Goal: Information Seeking & Learning: Learn about a topic

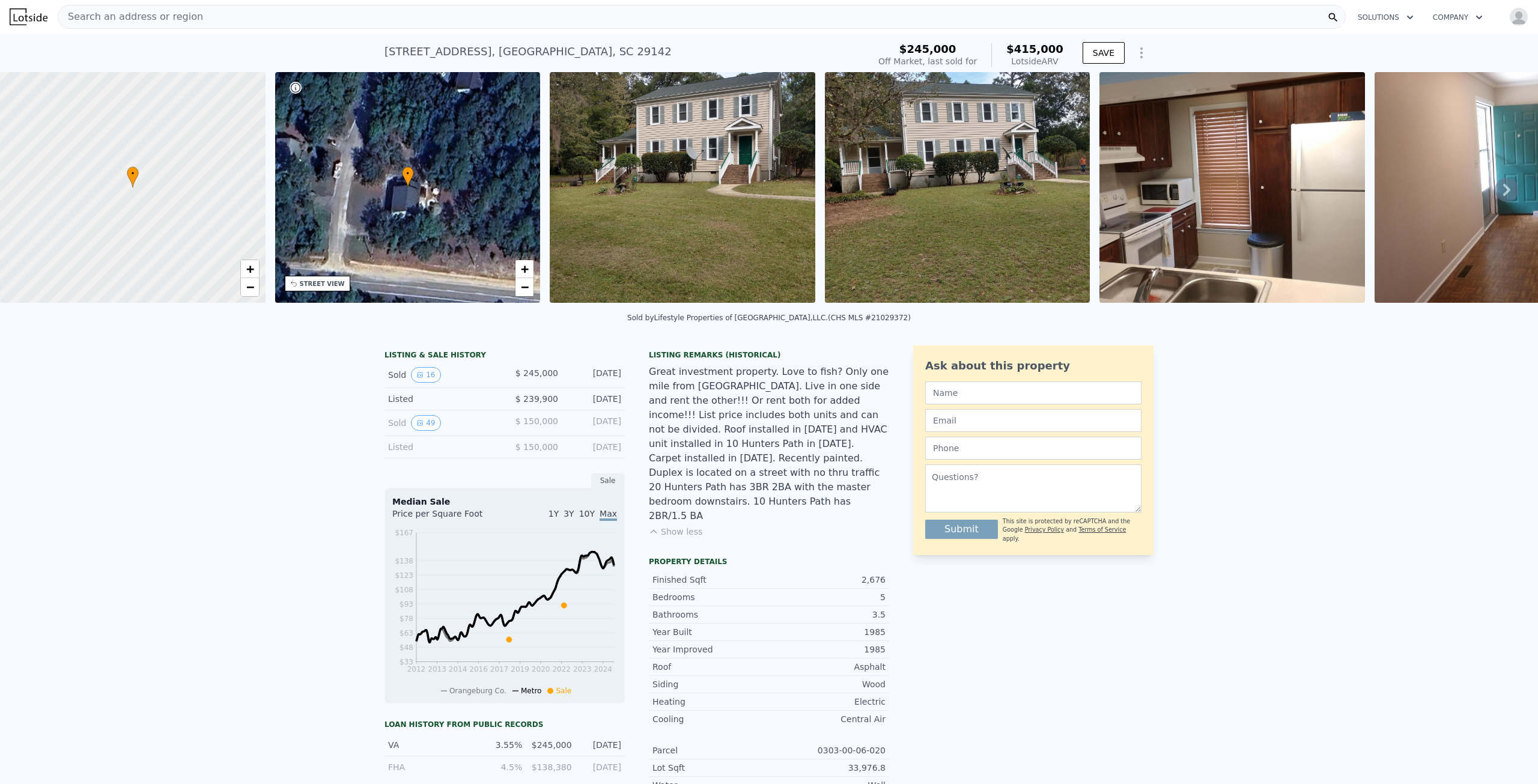
scroll to position [176, 0]
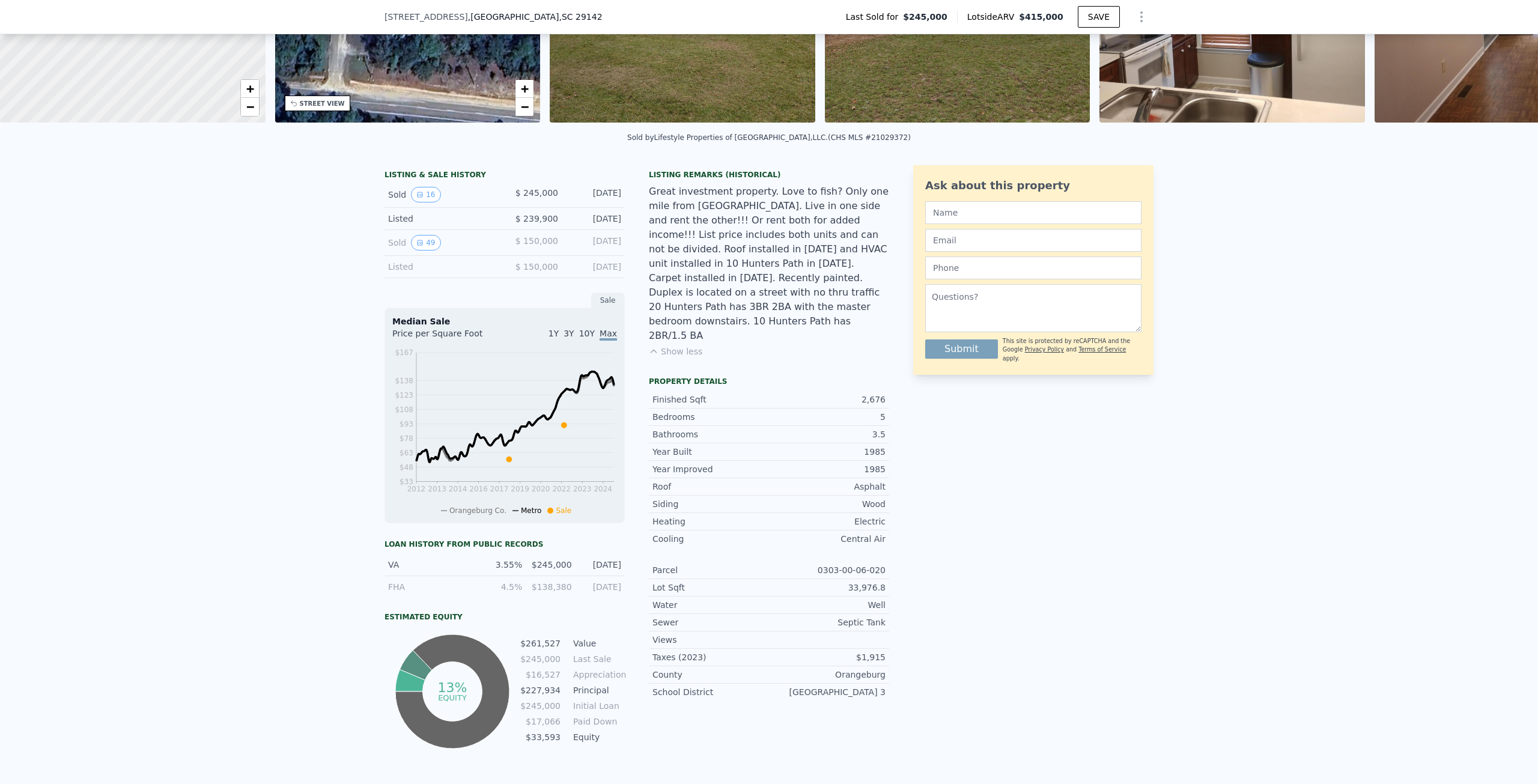
click at [1277, 492] on div "LISTING & SALE HISTORY Sold 16 $ 245,000 [DATE] Listed $ 239,900 [DATE] Sold 49…" at bounding box center [769, 480] width 1538 height 649
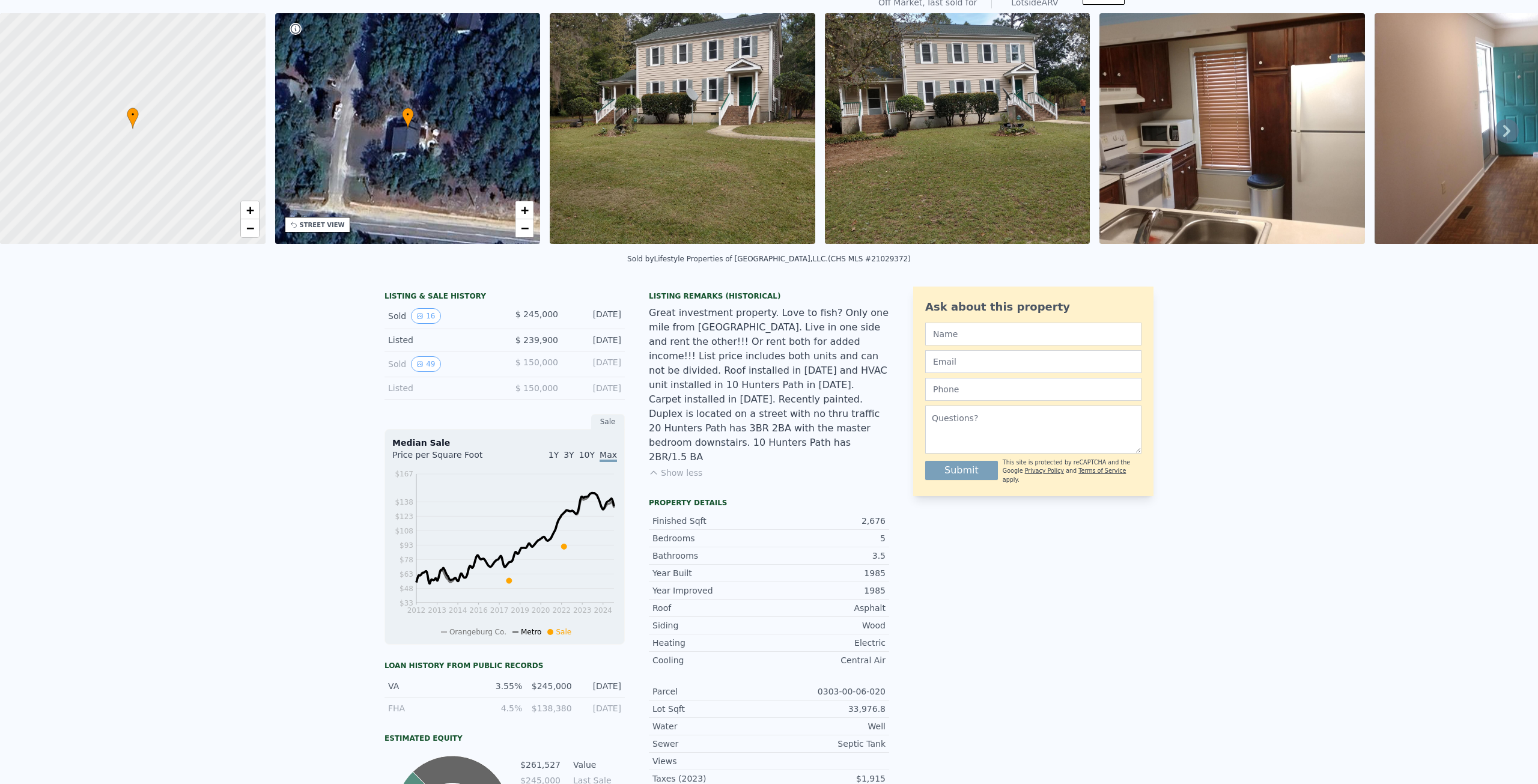
scroll to position [0, 0]
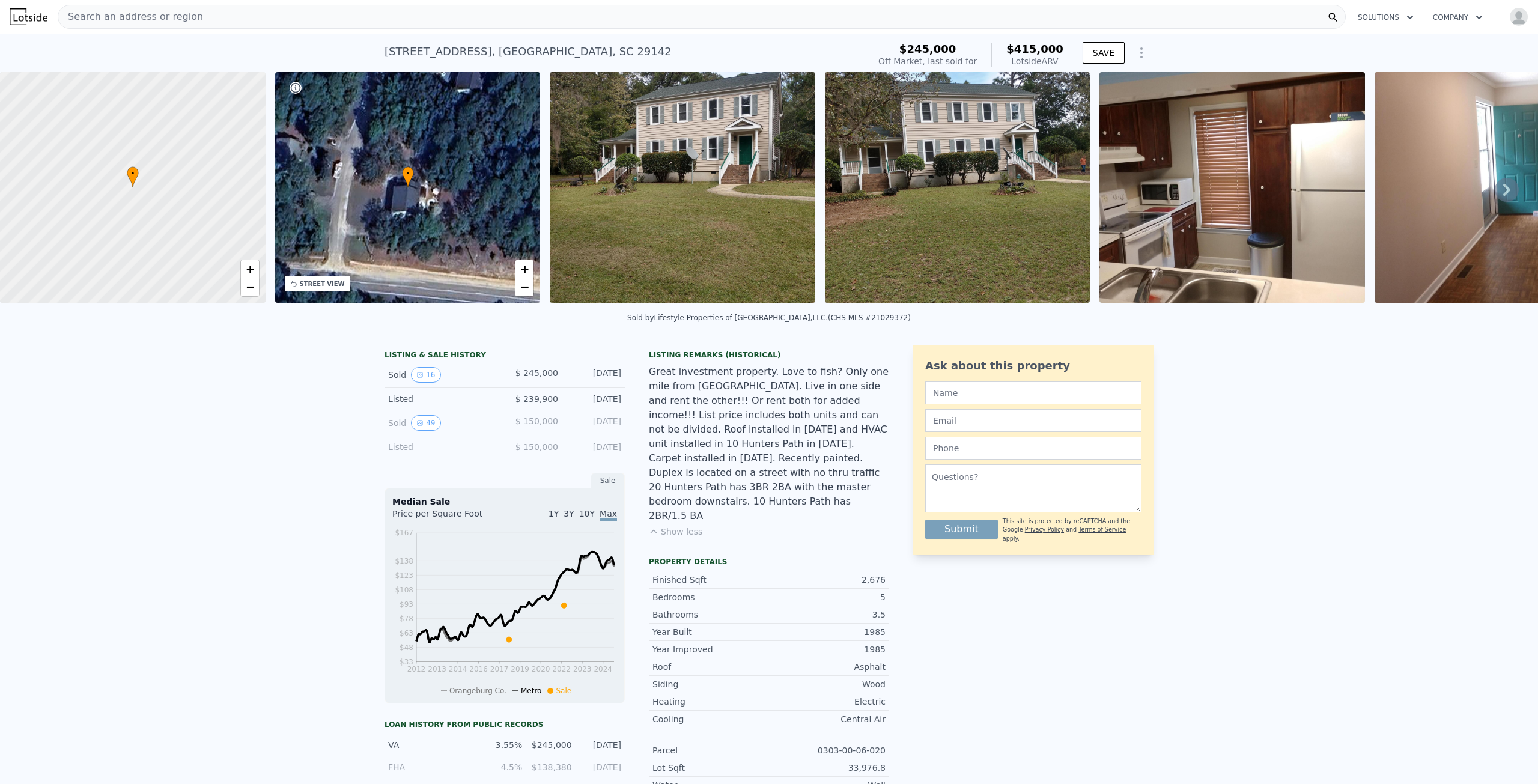
click at [199, 13] on div "Search an address or region" at bounding box center [702, 17] width 1288 height 24
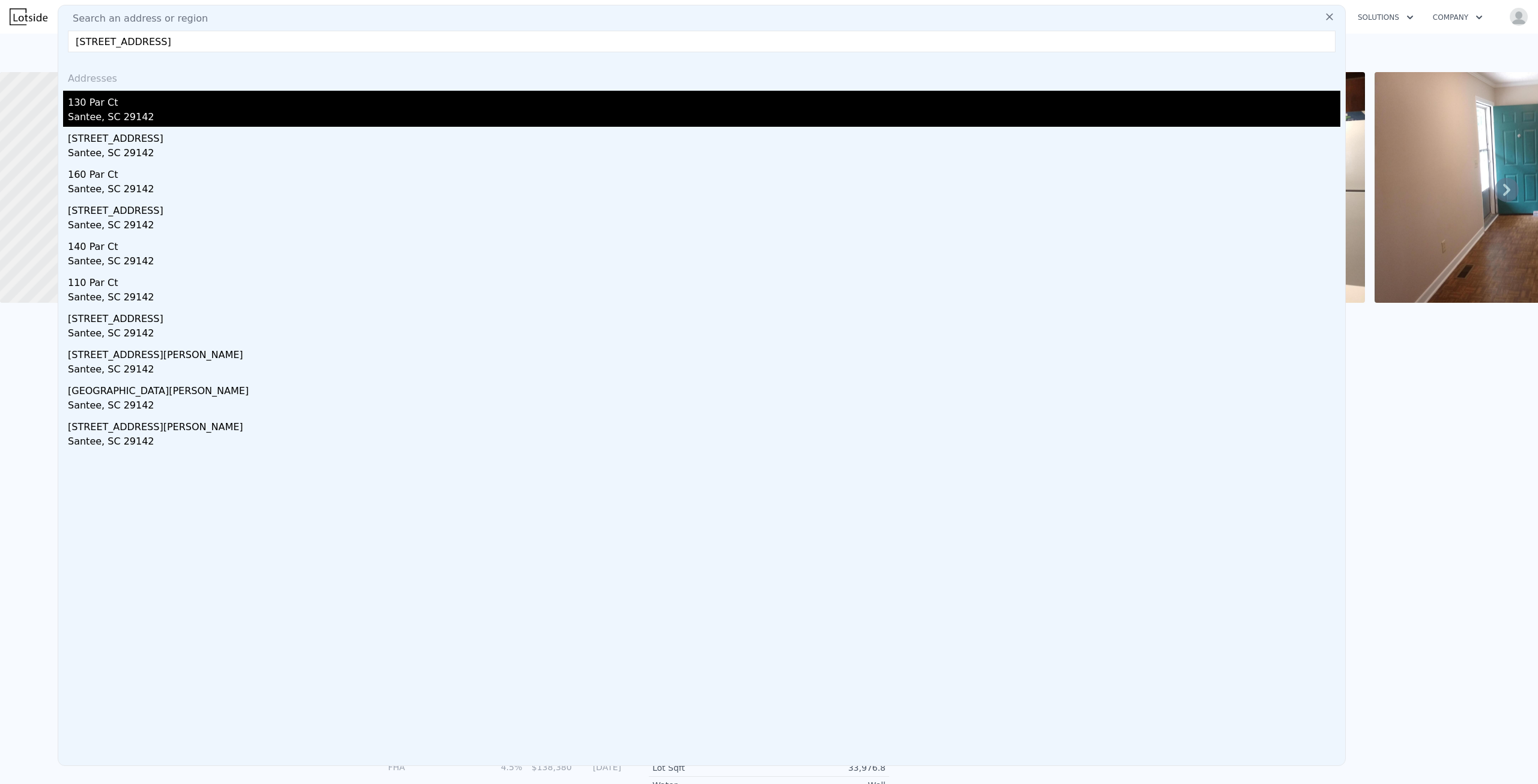
type input "[STREET_ADDRESS]"
click at [321, 106] on div "130 Par Ct" at bounding box center [704, 100] width 1272 height 19
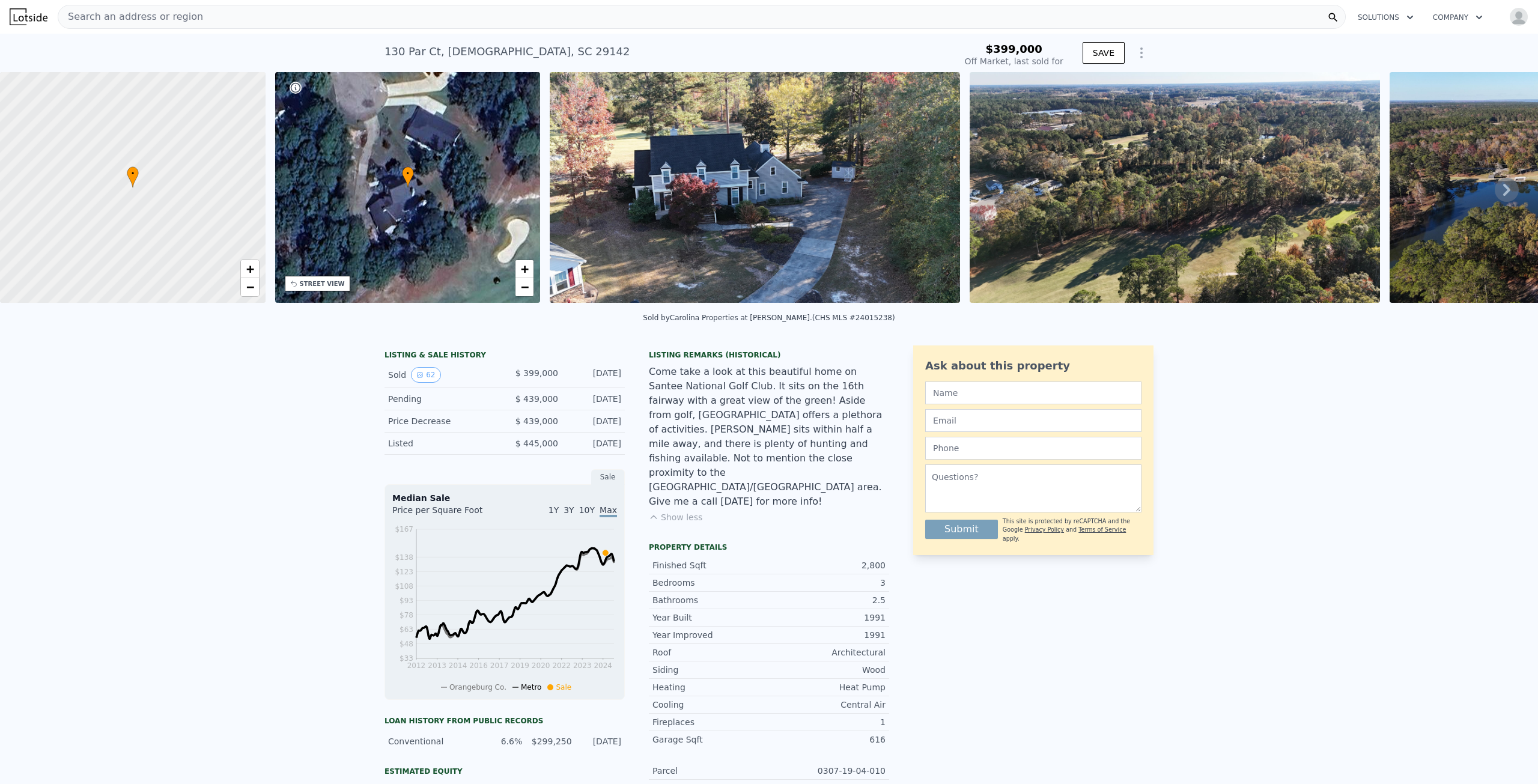
type input "$ 476,000"
type input "$ 27,320"
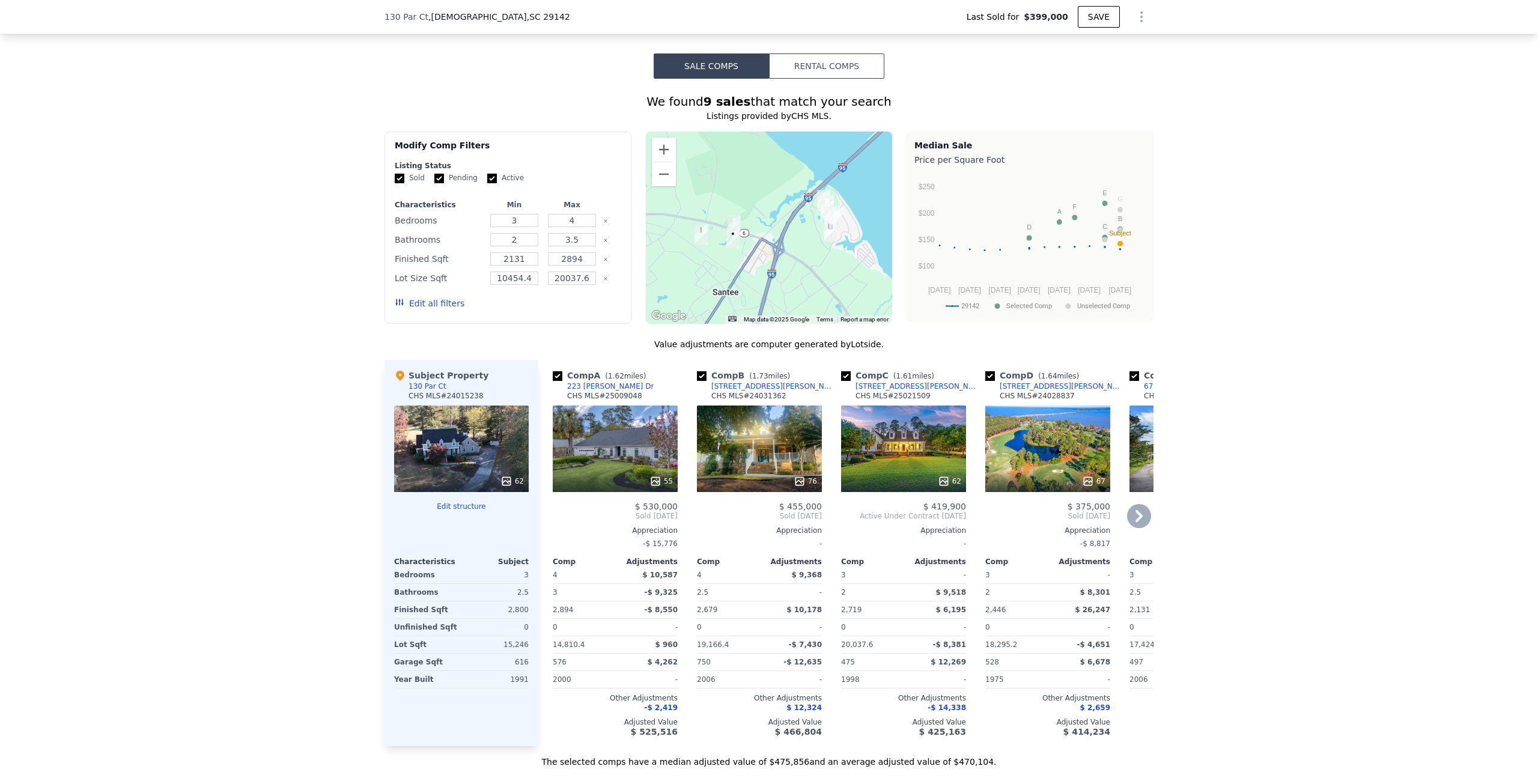
scroll to position [1081, 0]
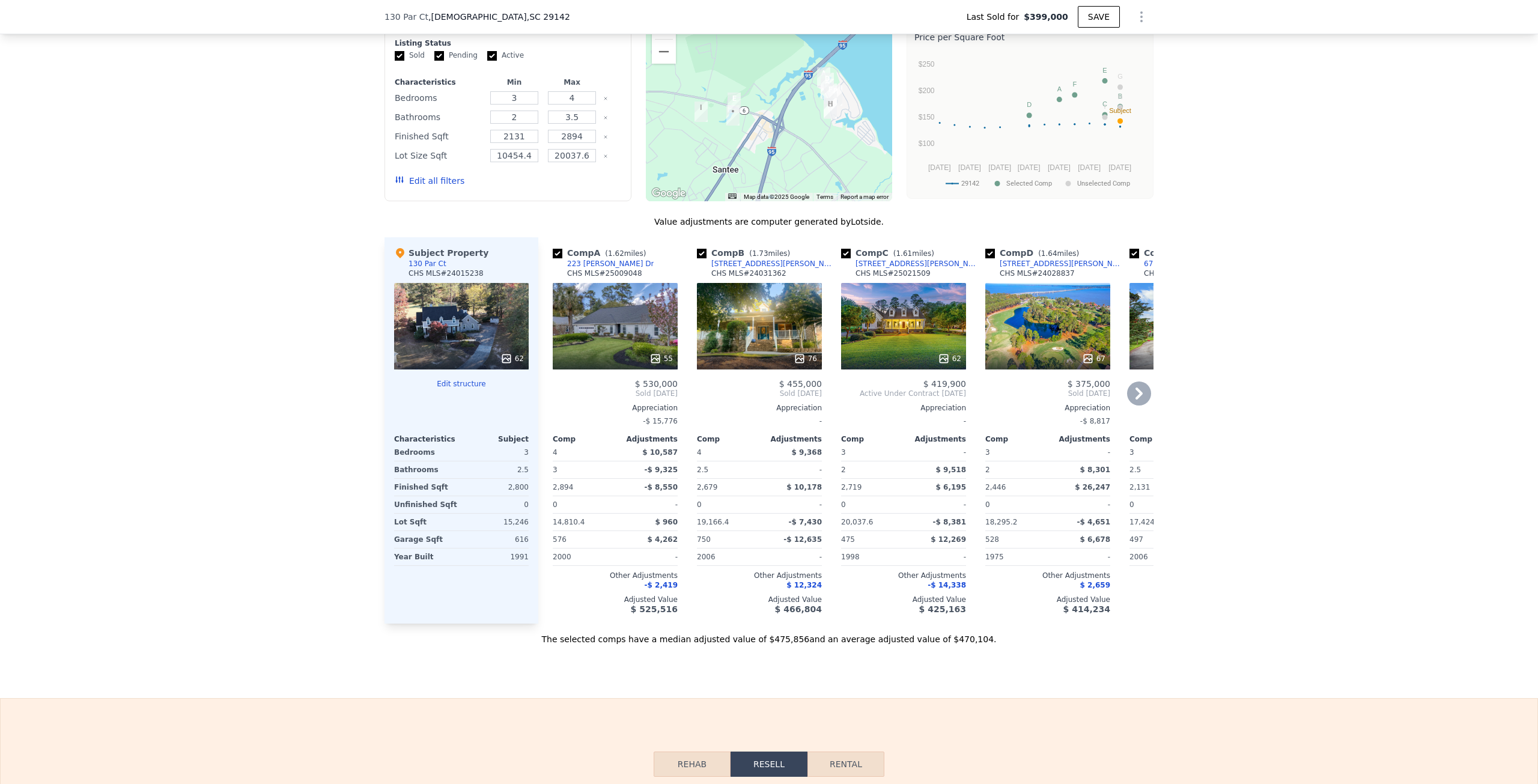
click at [1136, 399] on icon at bounding box center [1139, 393] width 8 height 12
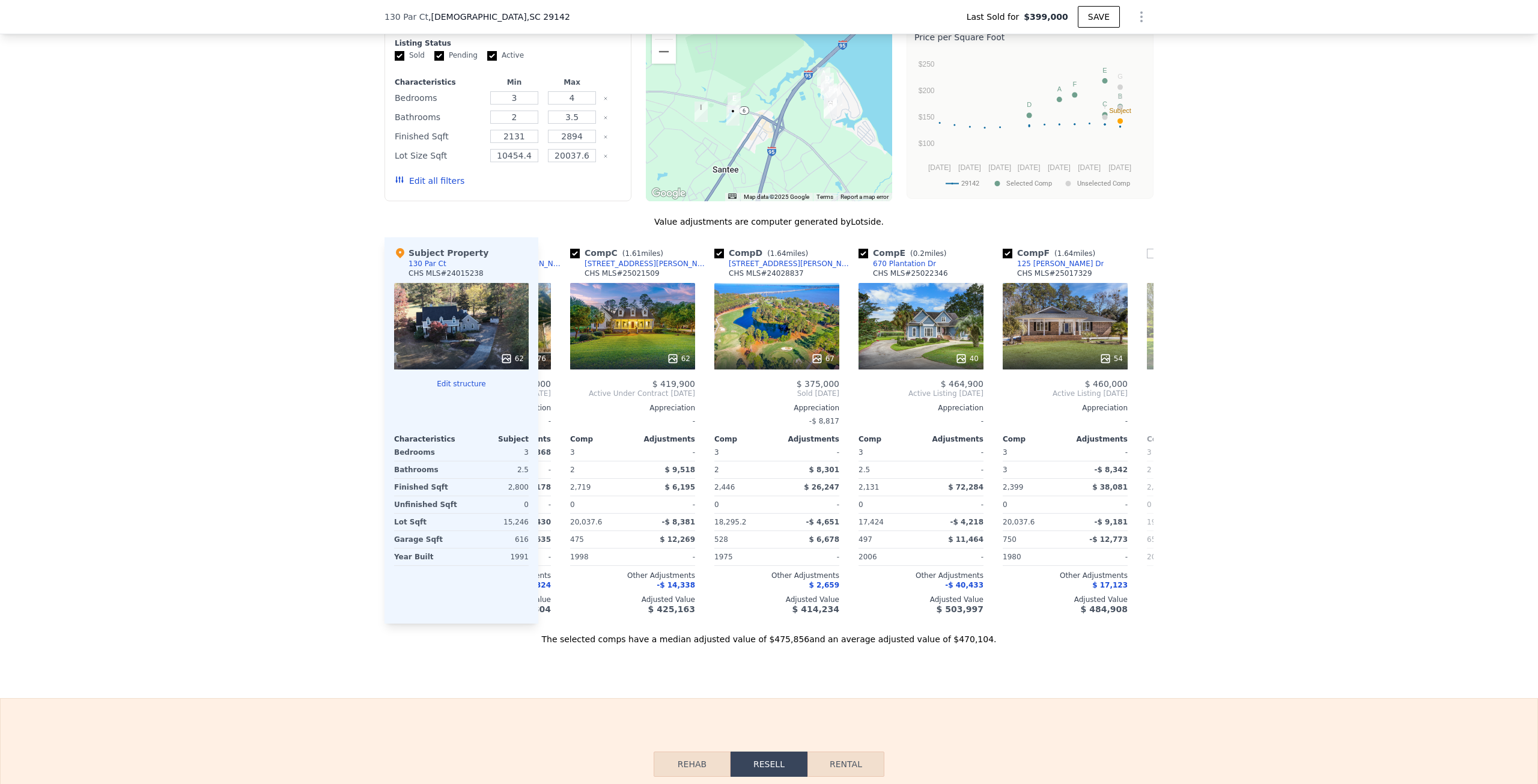
scroll to position [0, 288]
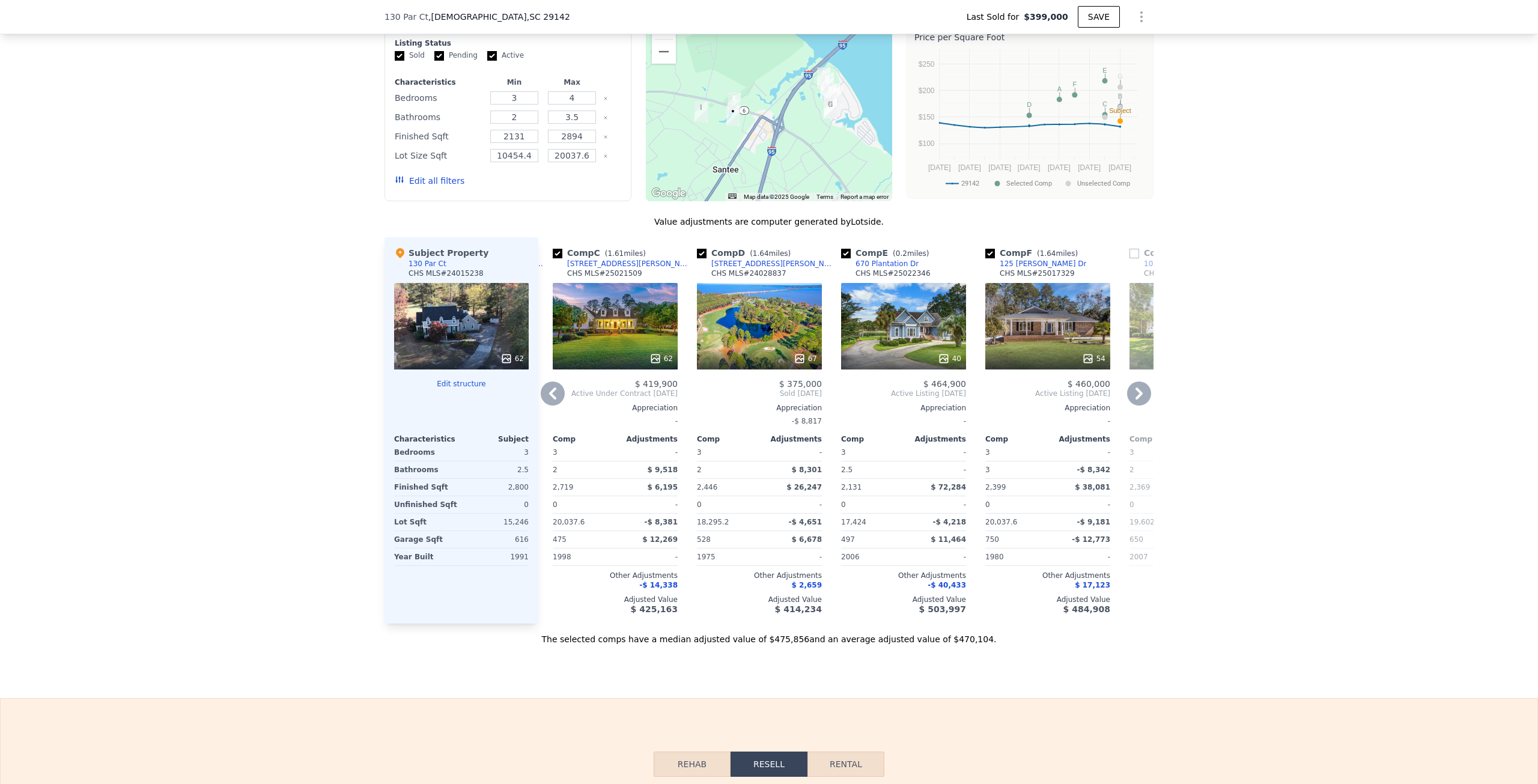
click at [1136, 399] on icon at bounding box center [1139, 393] width 8 height 12
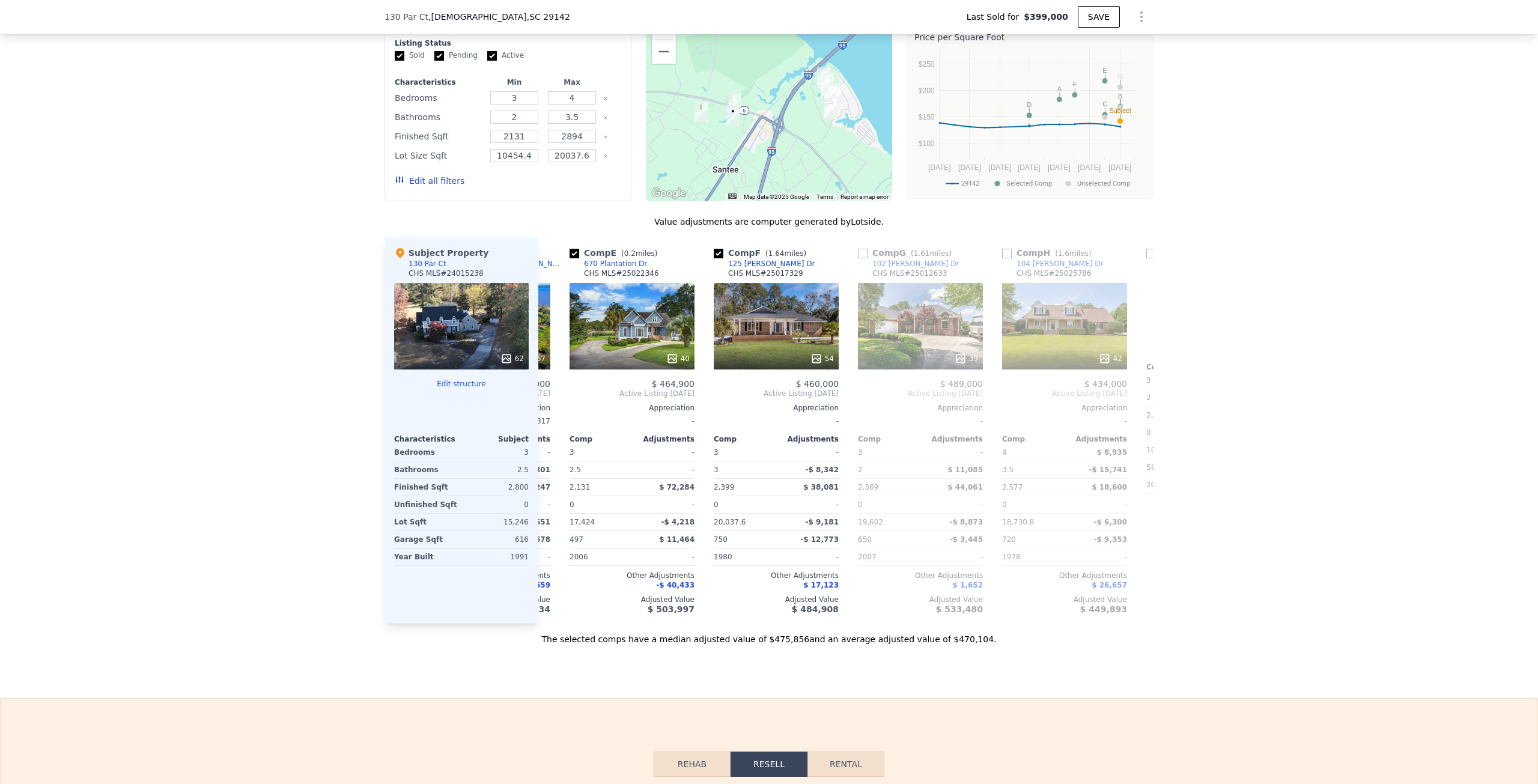
scroll to position [0, 577]
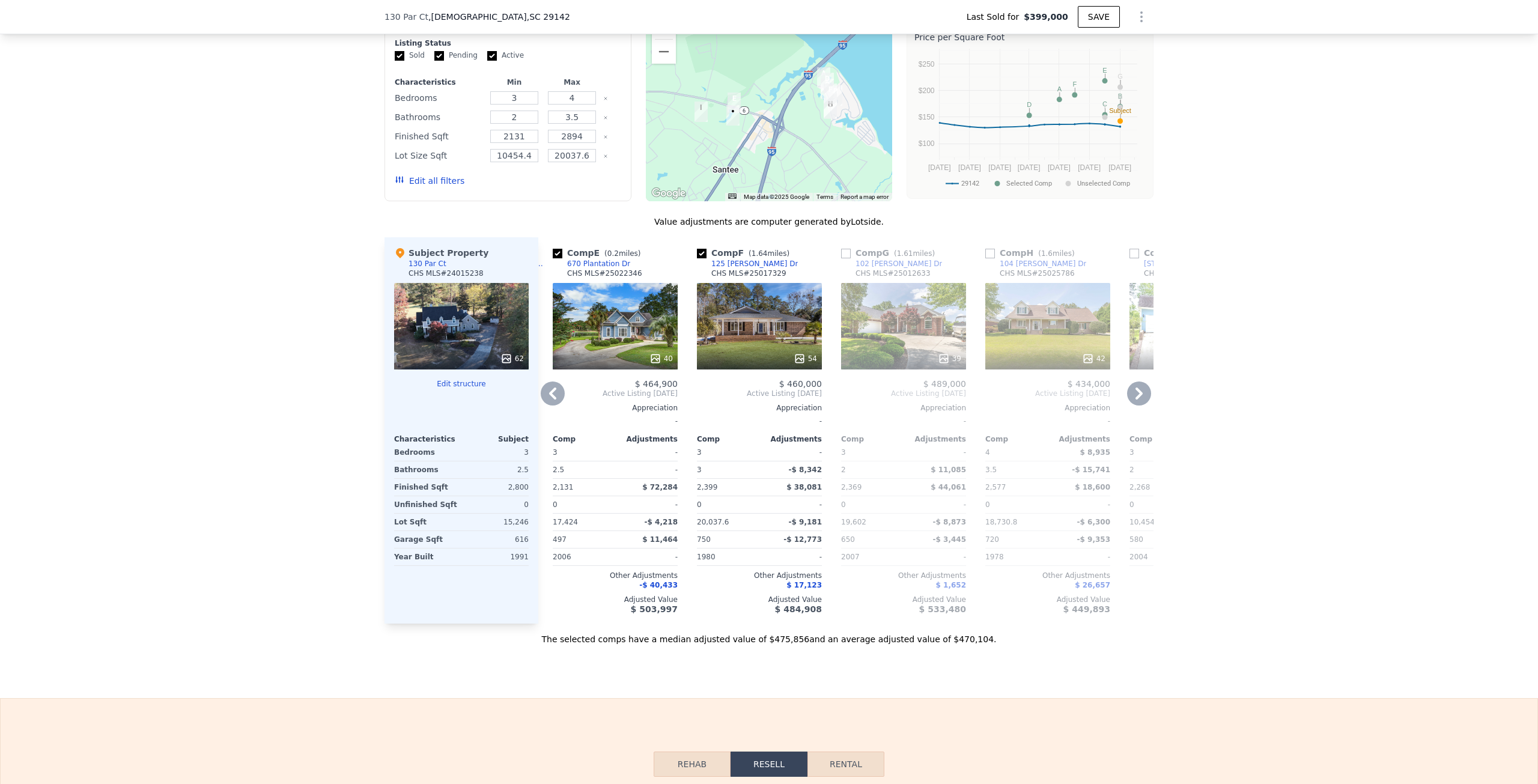
click at [754, 338] on div "54" at bounding box center [759, 326] width 125 height 87
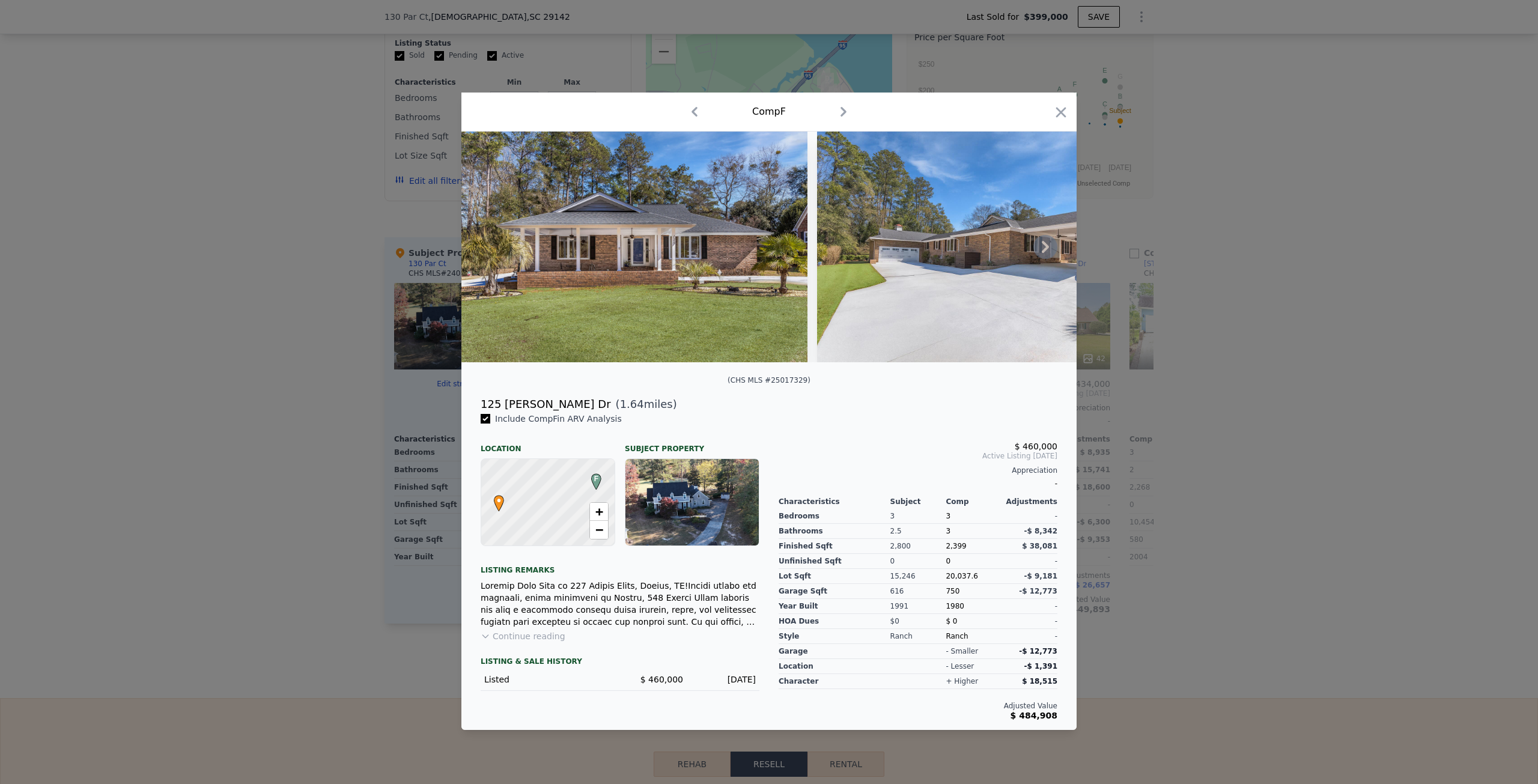
click at [1041, 247] on icon at bounding box center [1045, 246] width 24 height 24
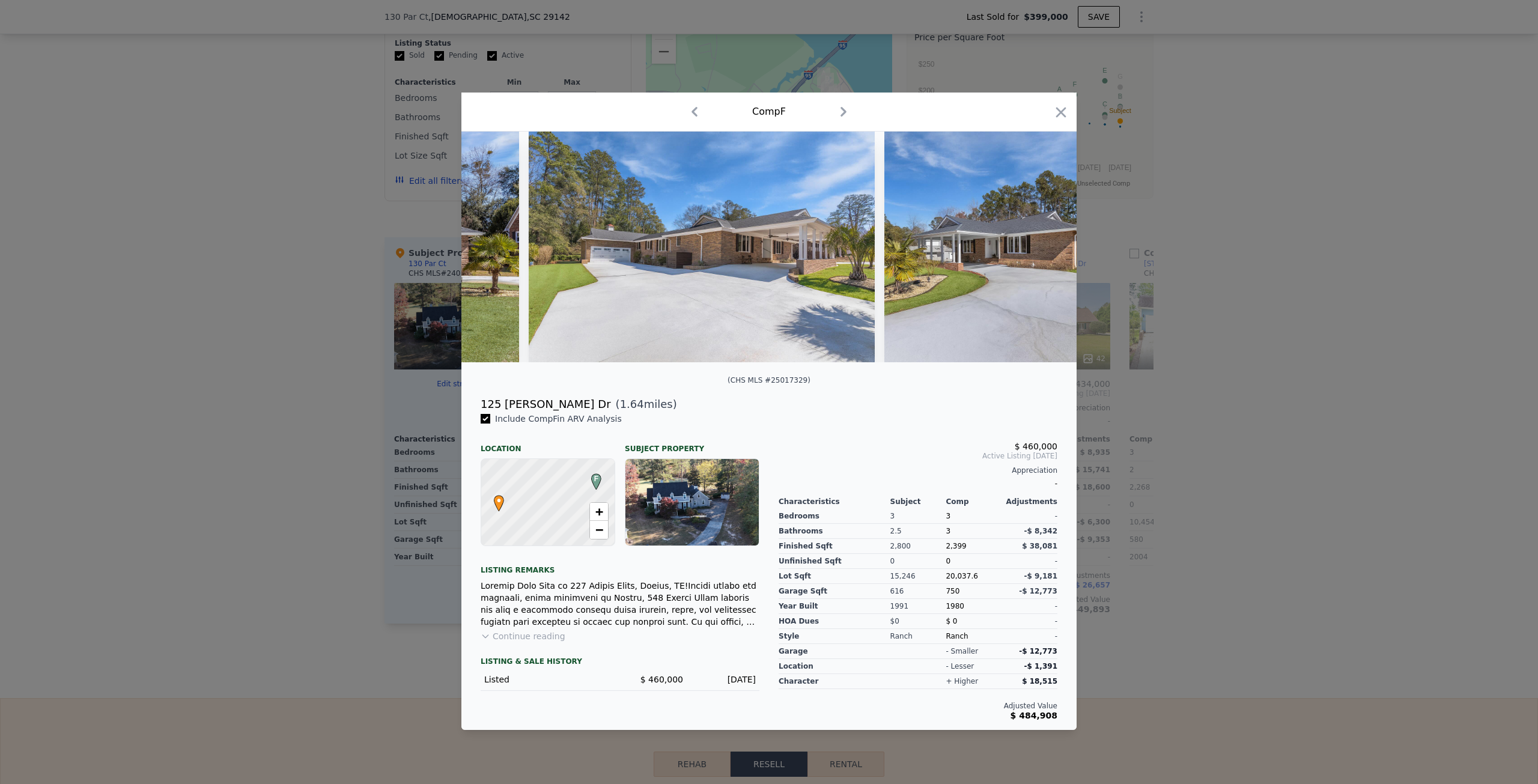
click at [1041, 247] on div "1 photos are restricted from public view due to state or MLS regulations Login …" at bounding box center [769, 247] width 615 height 230
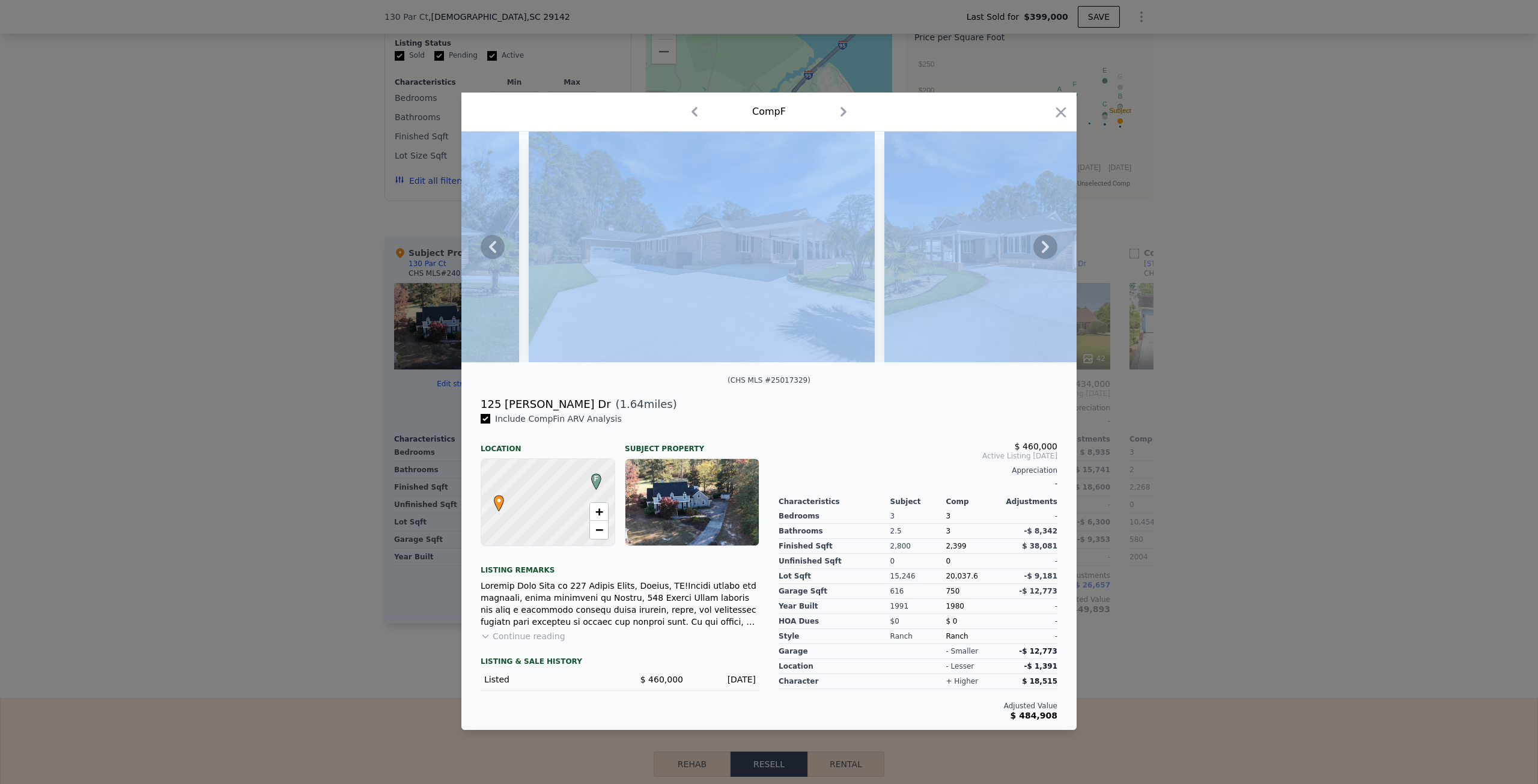
click at [1041, 247] on icon at bounding box center [1045, 246] width 24 height 24
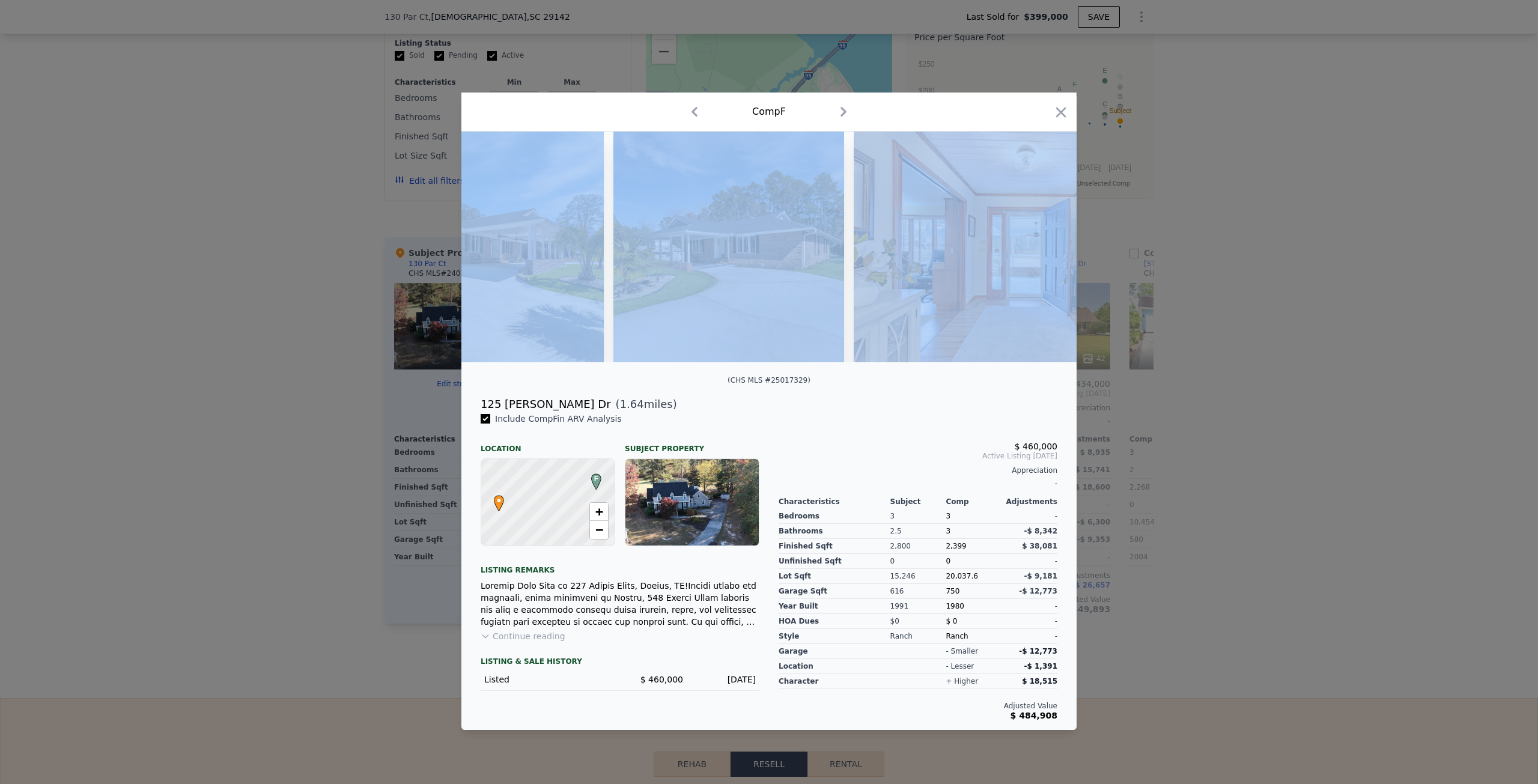
scroll to position [0, 577]
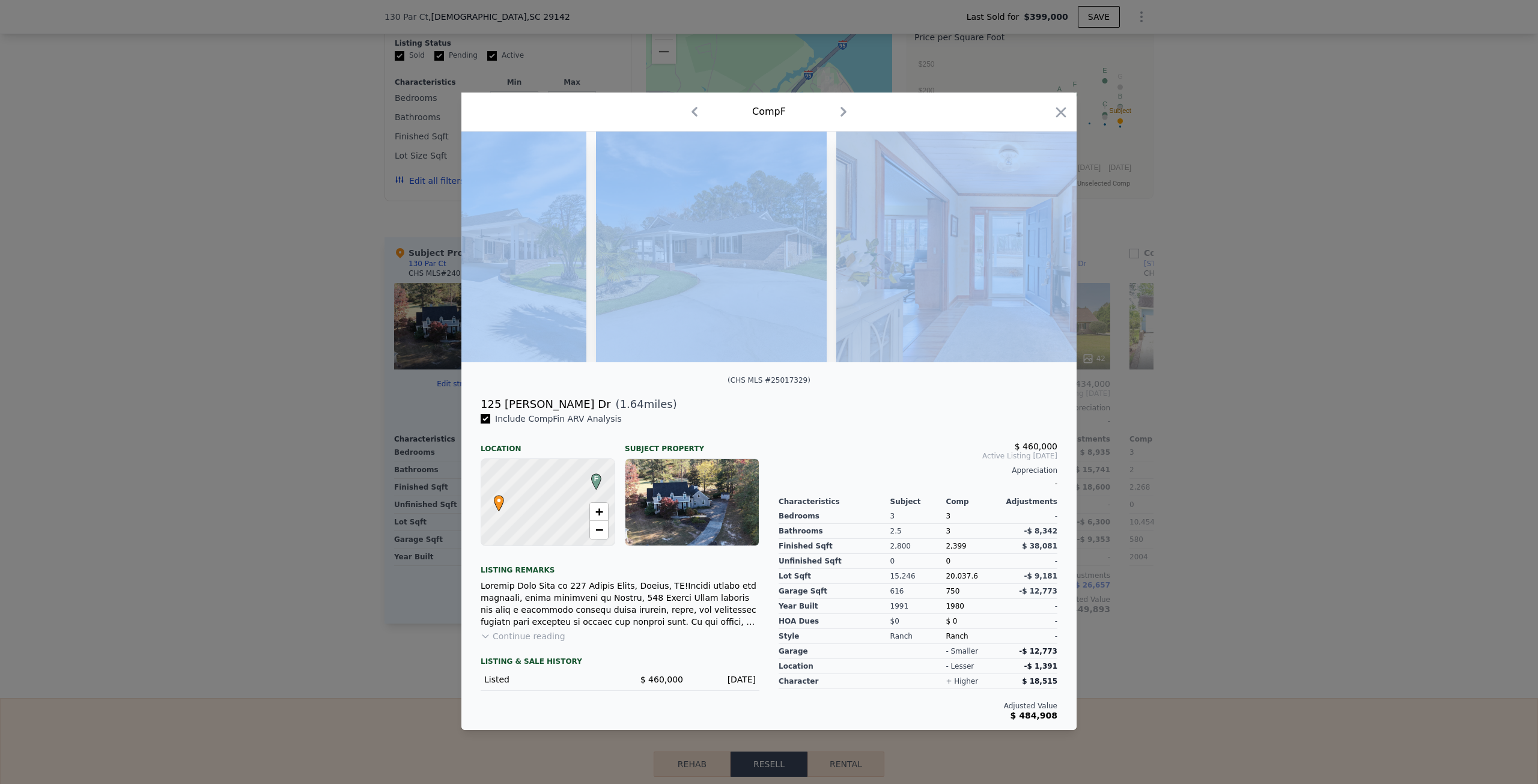
click at [1041, 247] on img at bounding box center [1009, 247] width 346 height 230
click at [976, 310] on img at bounding box center [1009, 247] width 346 height 230
click at [1041, 245] on icon at bounding box center [1045, 246] width 24 height 24
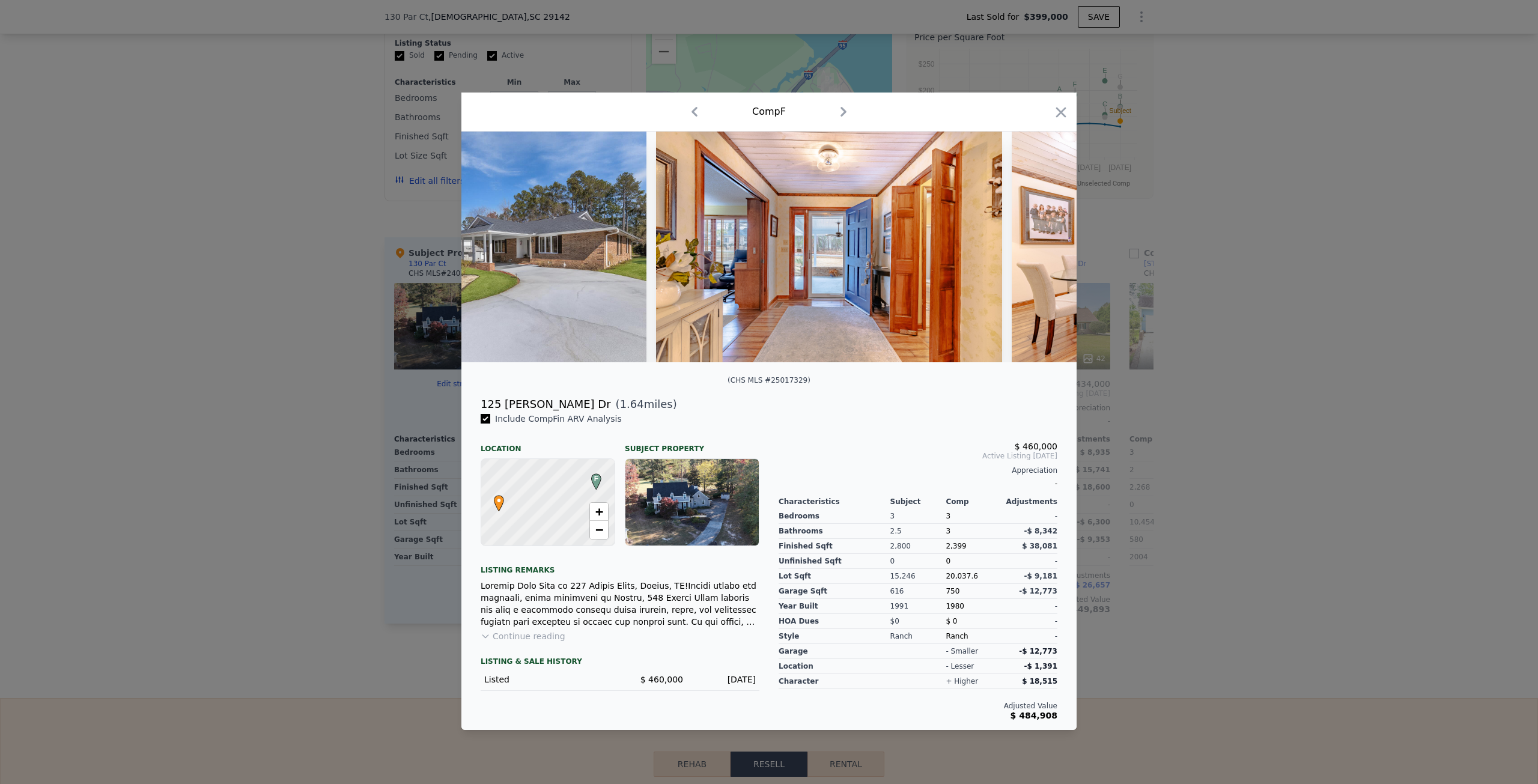
scroll to position [0, 865]
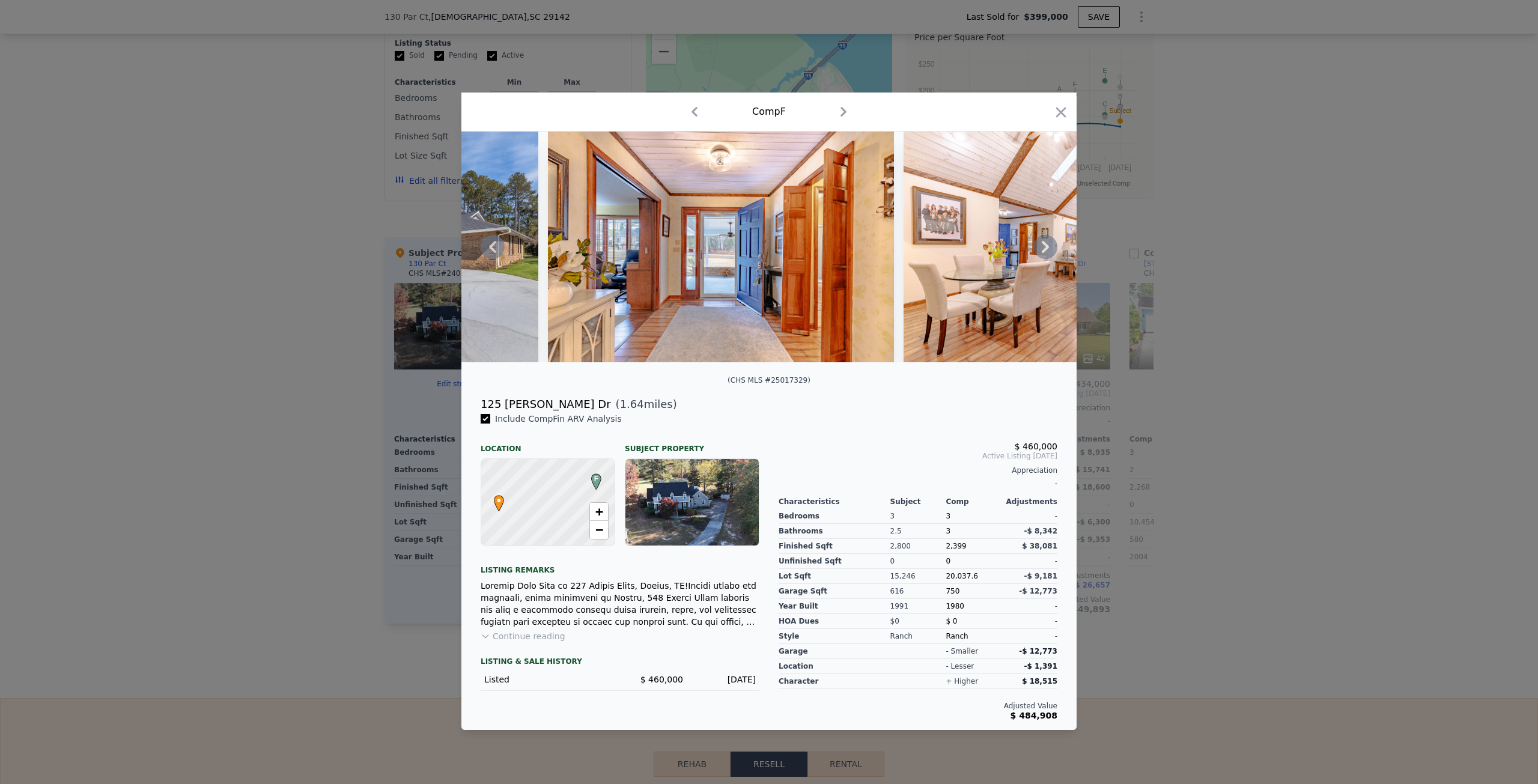
click at [1050, 247] on icon at bounding box center [1045, 246] width 24 height 24
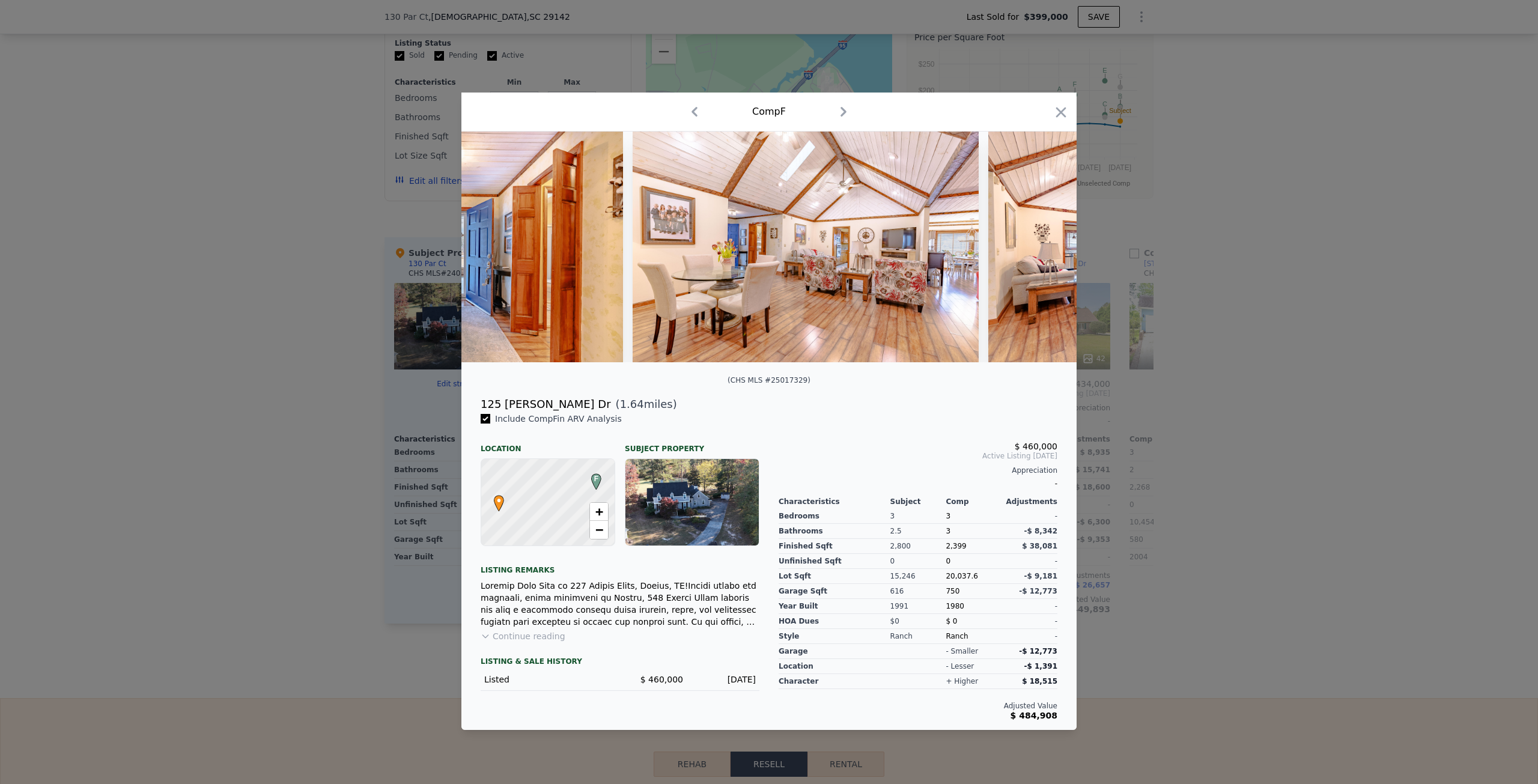
scroll to position [0, 1153]
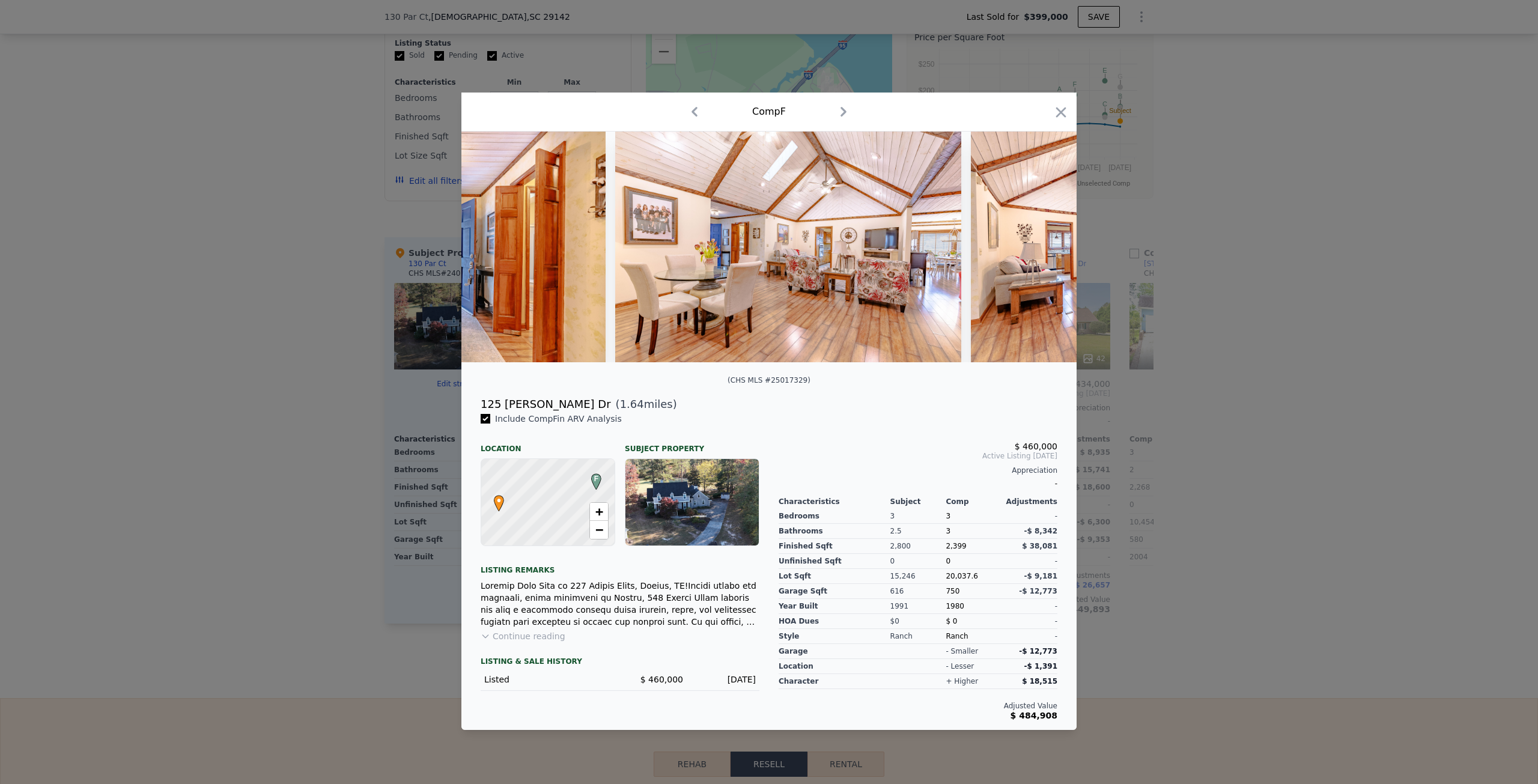
click at [1050, 247] on img at bounding box center [1144, 247] width 346 height 230
click at [1046, 247] on icon at bounding box center [1045, 247] width 8 height 12
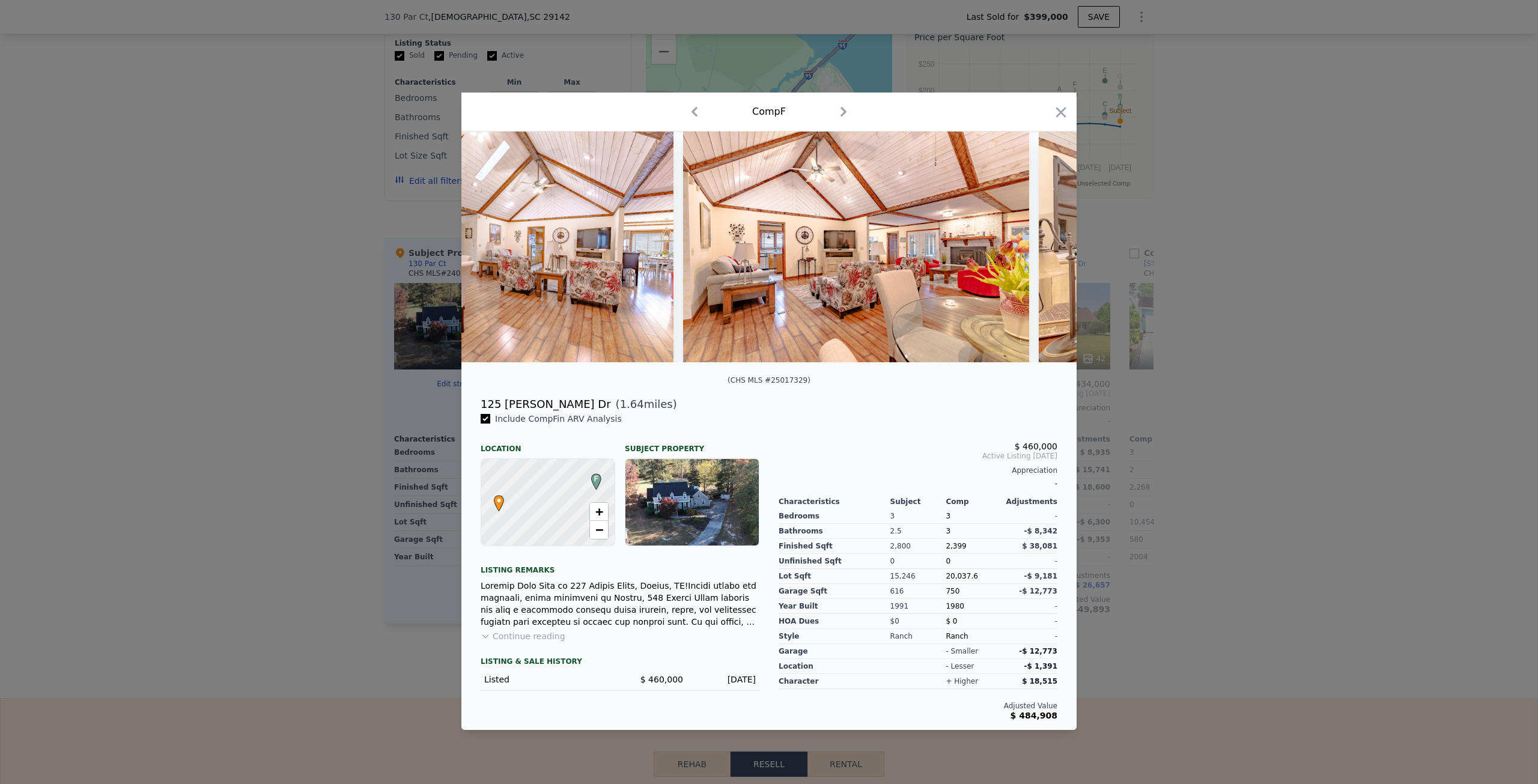
scroll to position [0, 1441]
click at [1046, 247] on icon at bounding box center [1045, 247] width 8 height 12
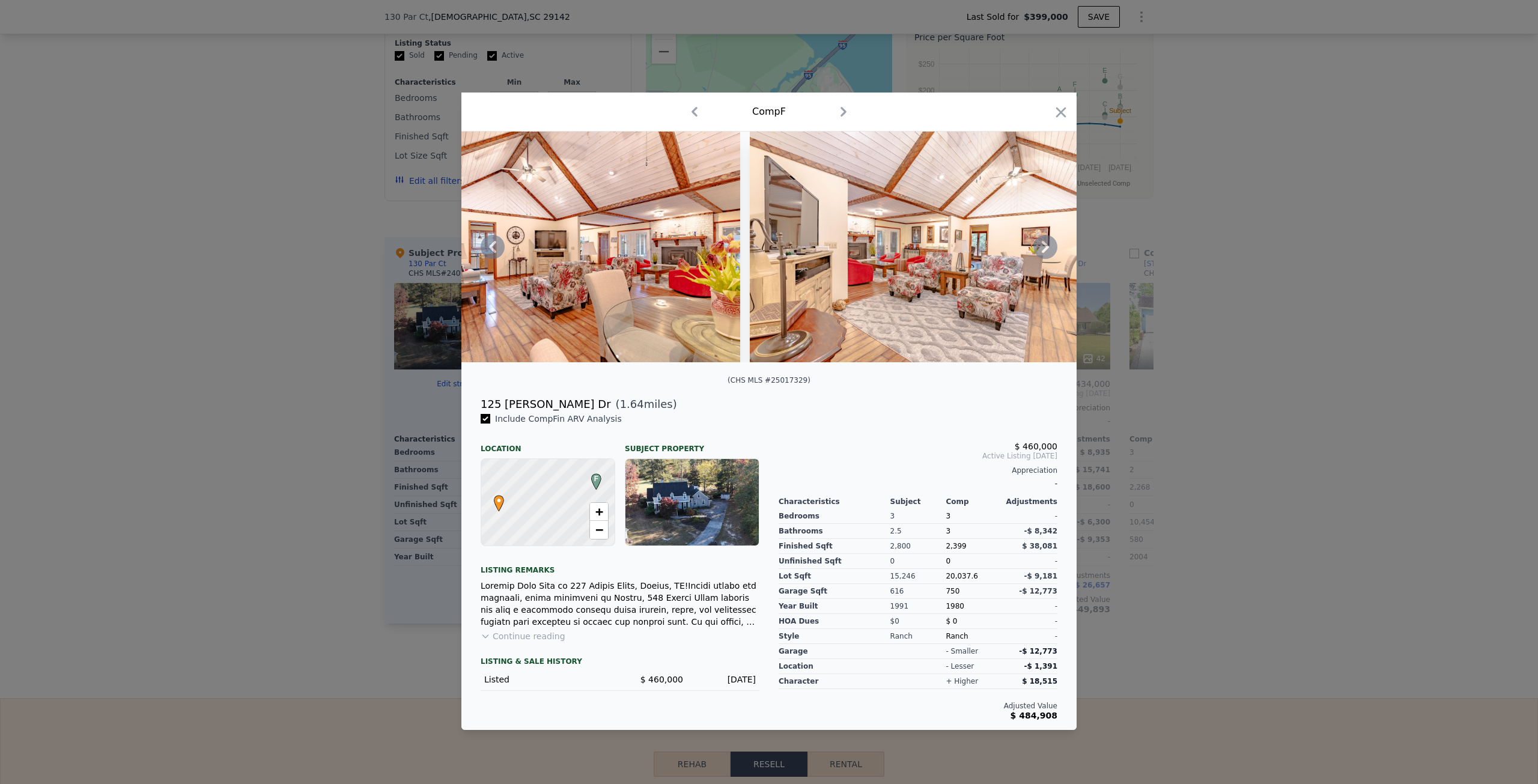
click at [1046, 247] on icon at bounding box center [1045, 247] width 8 height 12
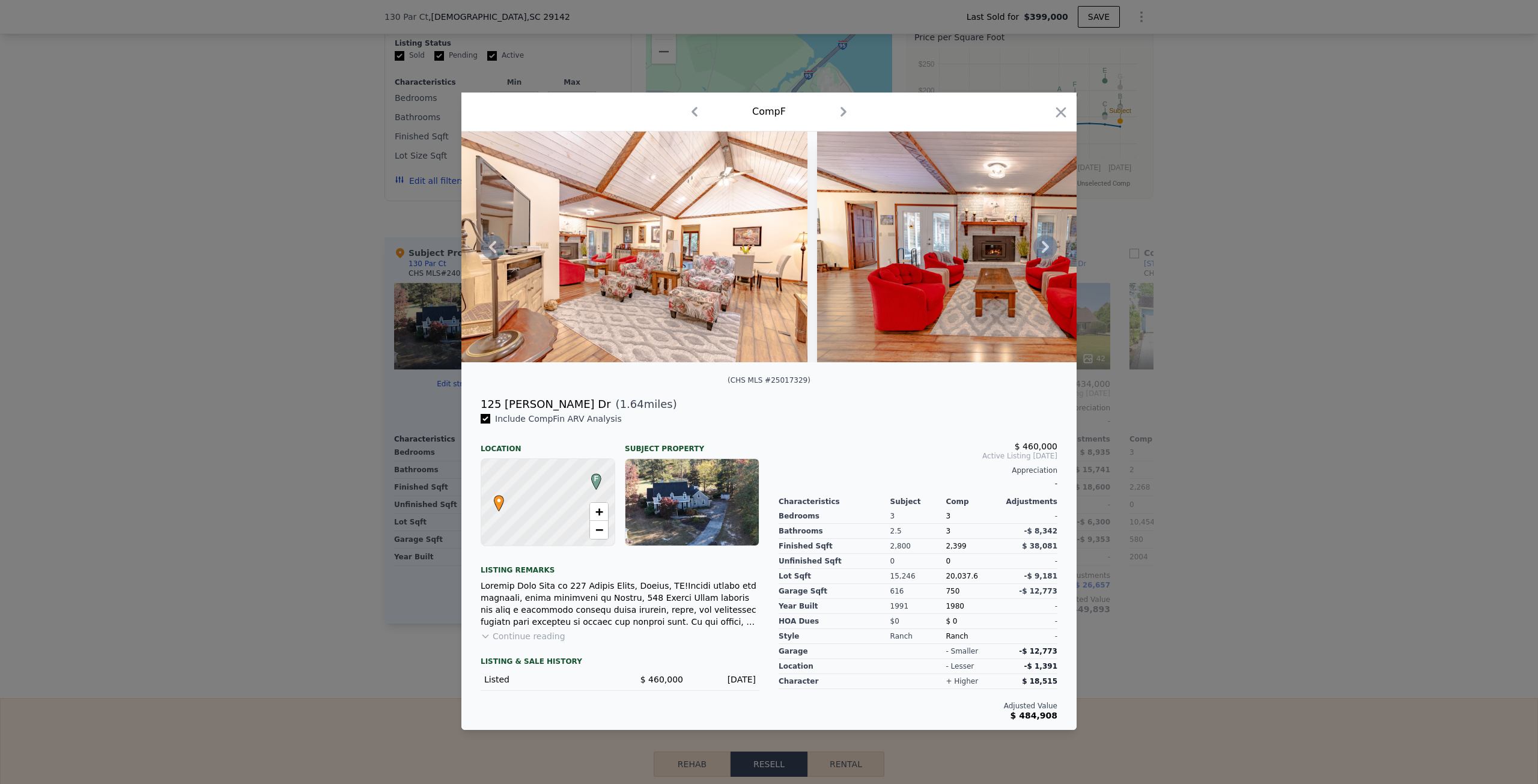
click at [1046, 247] on div "1 photos are restricted from public view due to state or MLS regulations Login …" at bounding box center [769, 247] width 615 height 230
click at [1046, 247] on icon at bounding box center [1045, 247] width 8 height 12
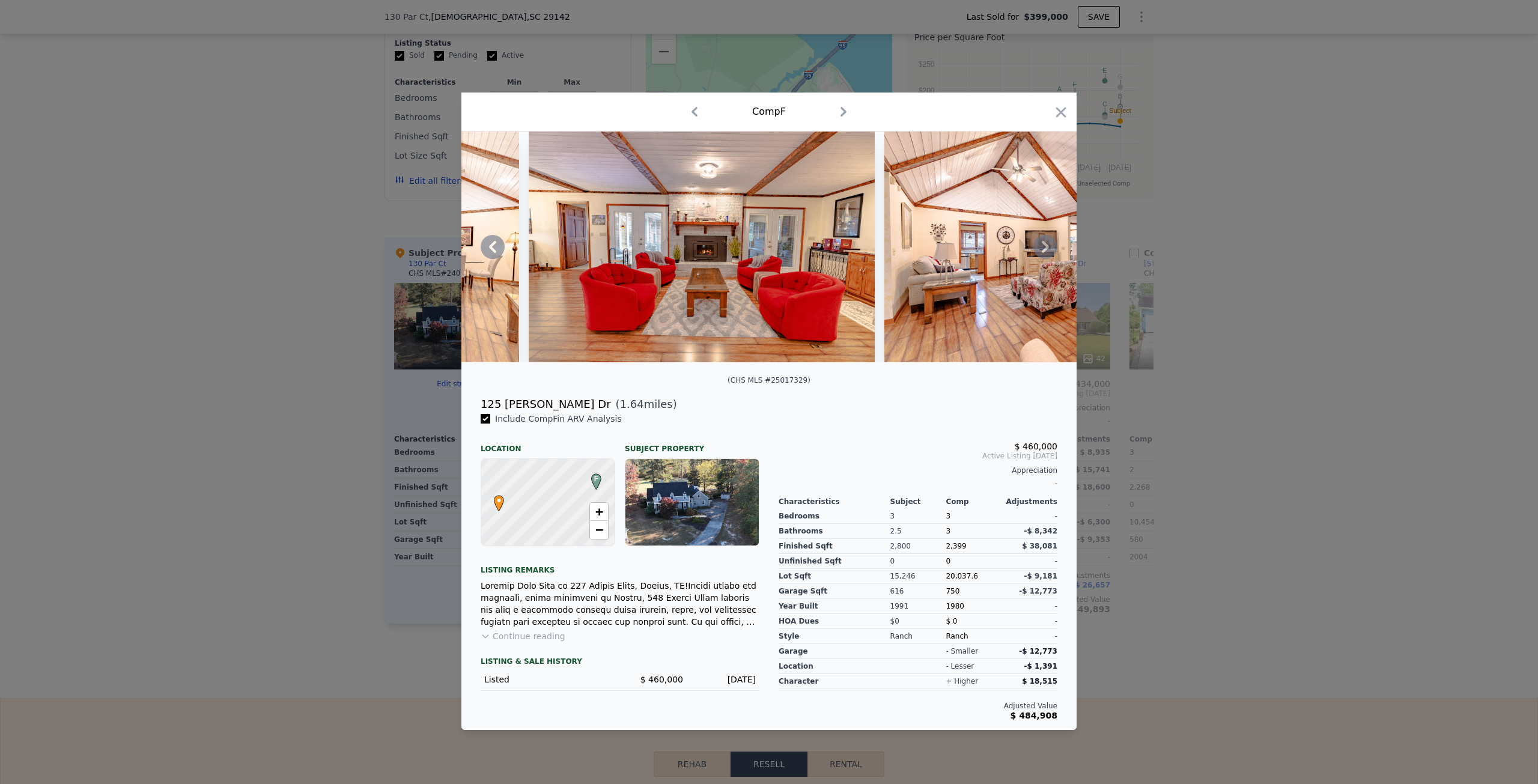
click at [1042, 249] on icon at bounding box center [1045, 246] width 24 height 24
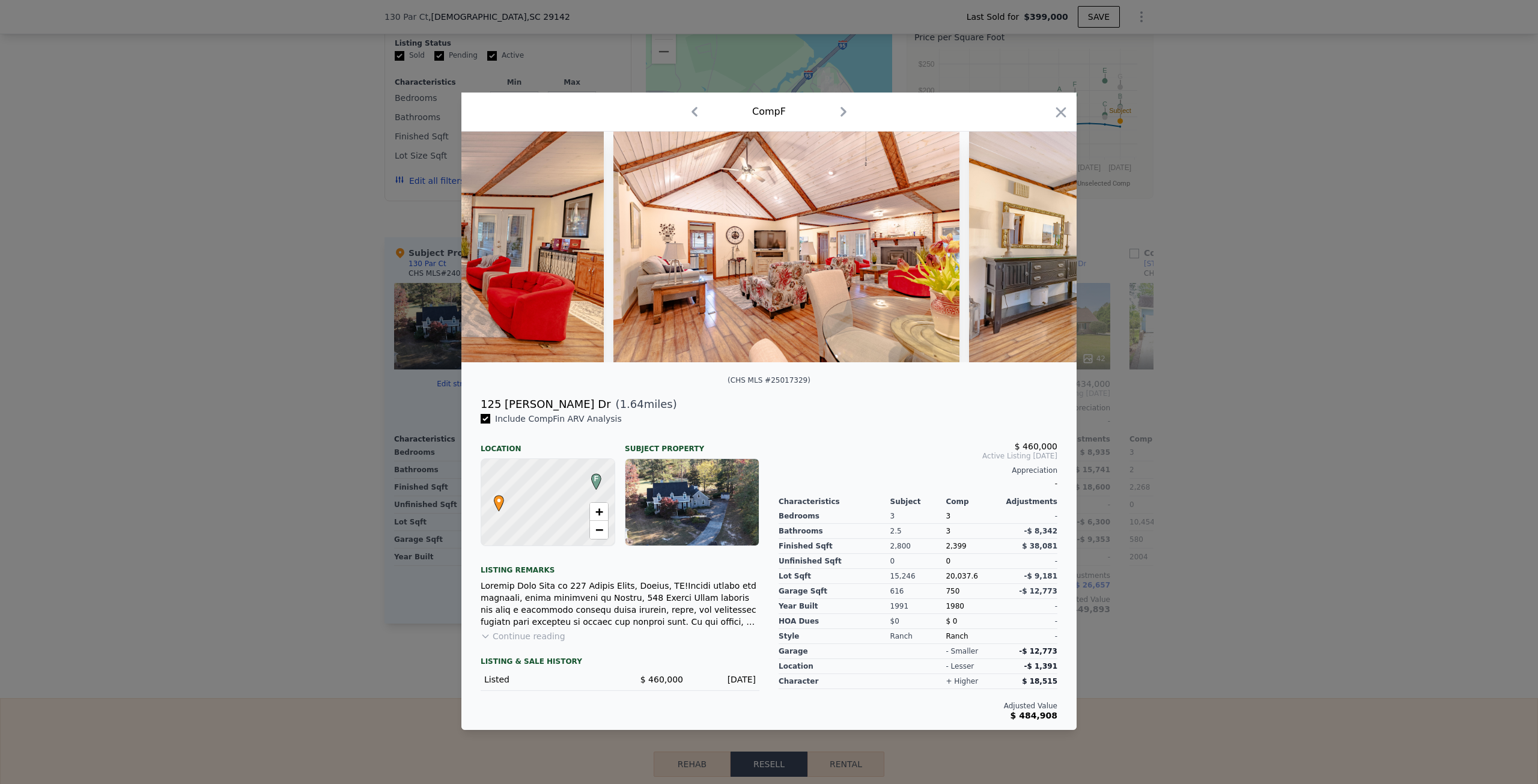
scroll to position [0, 2595]
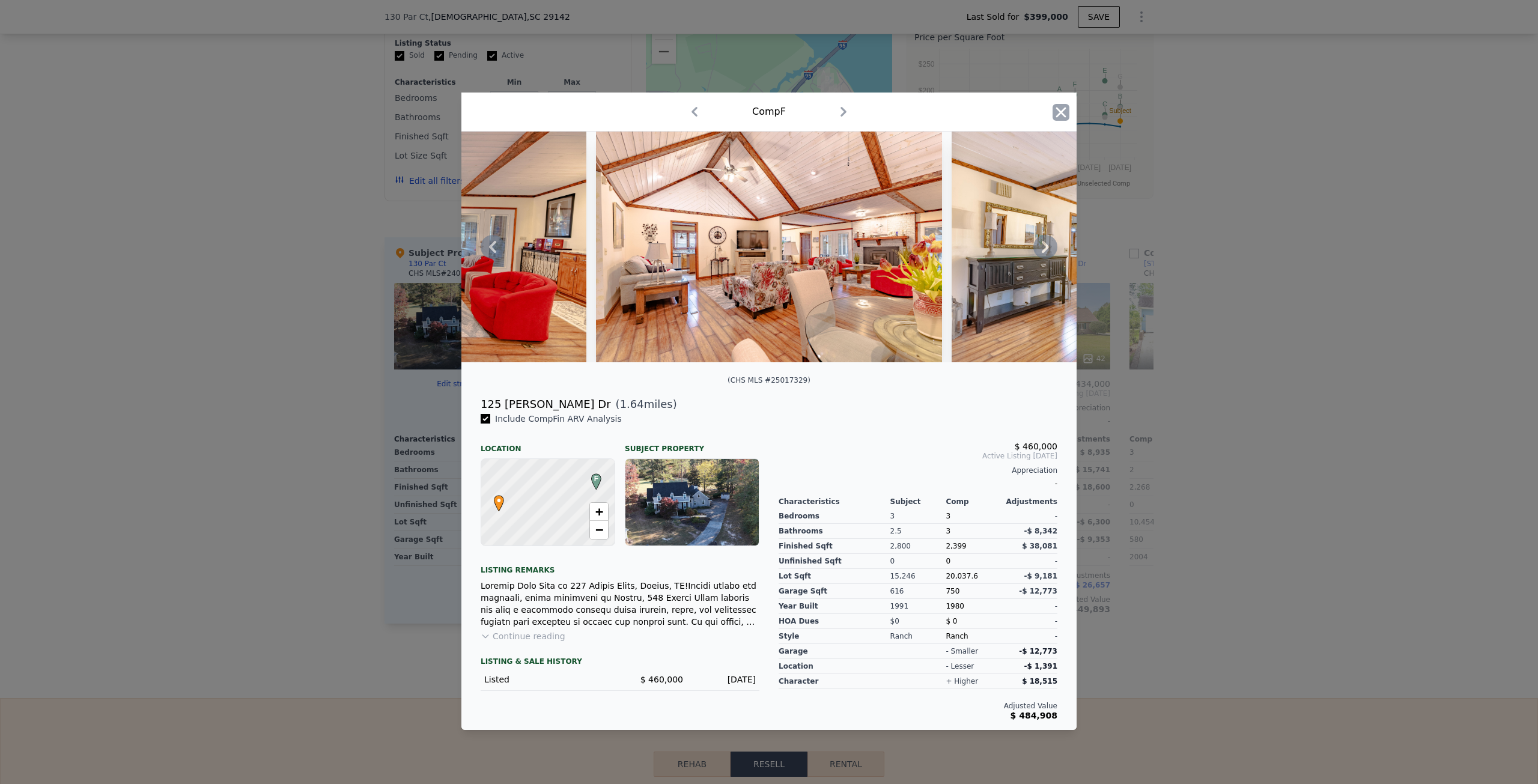
click at [1066, 105] on icon "button" at bounding box center [1061, 113] width 17 height 17
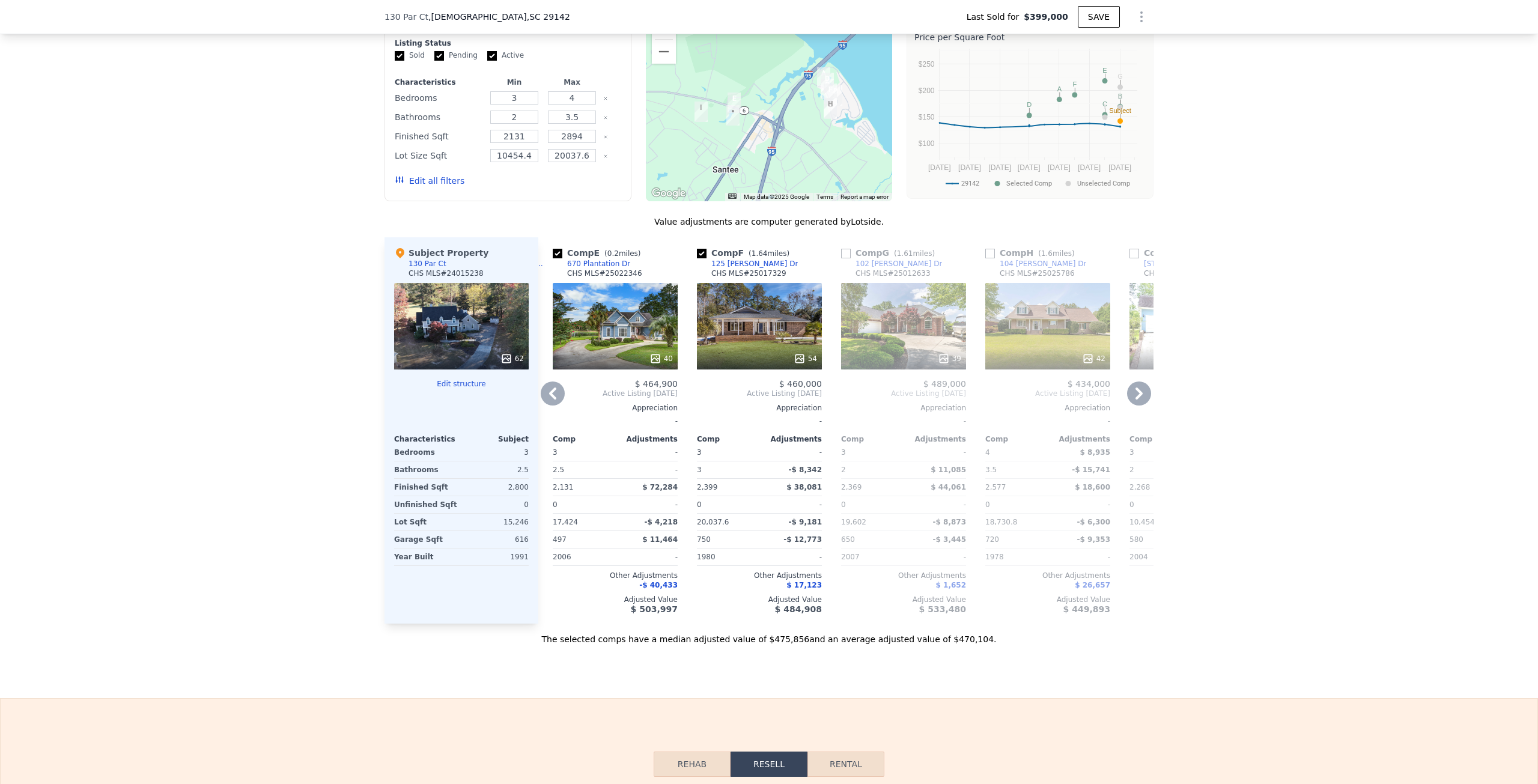
click at [549, 399] on icon at bounding box center [552, 393] width 8 height 12
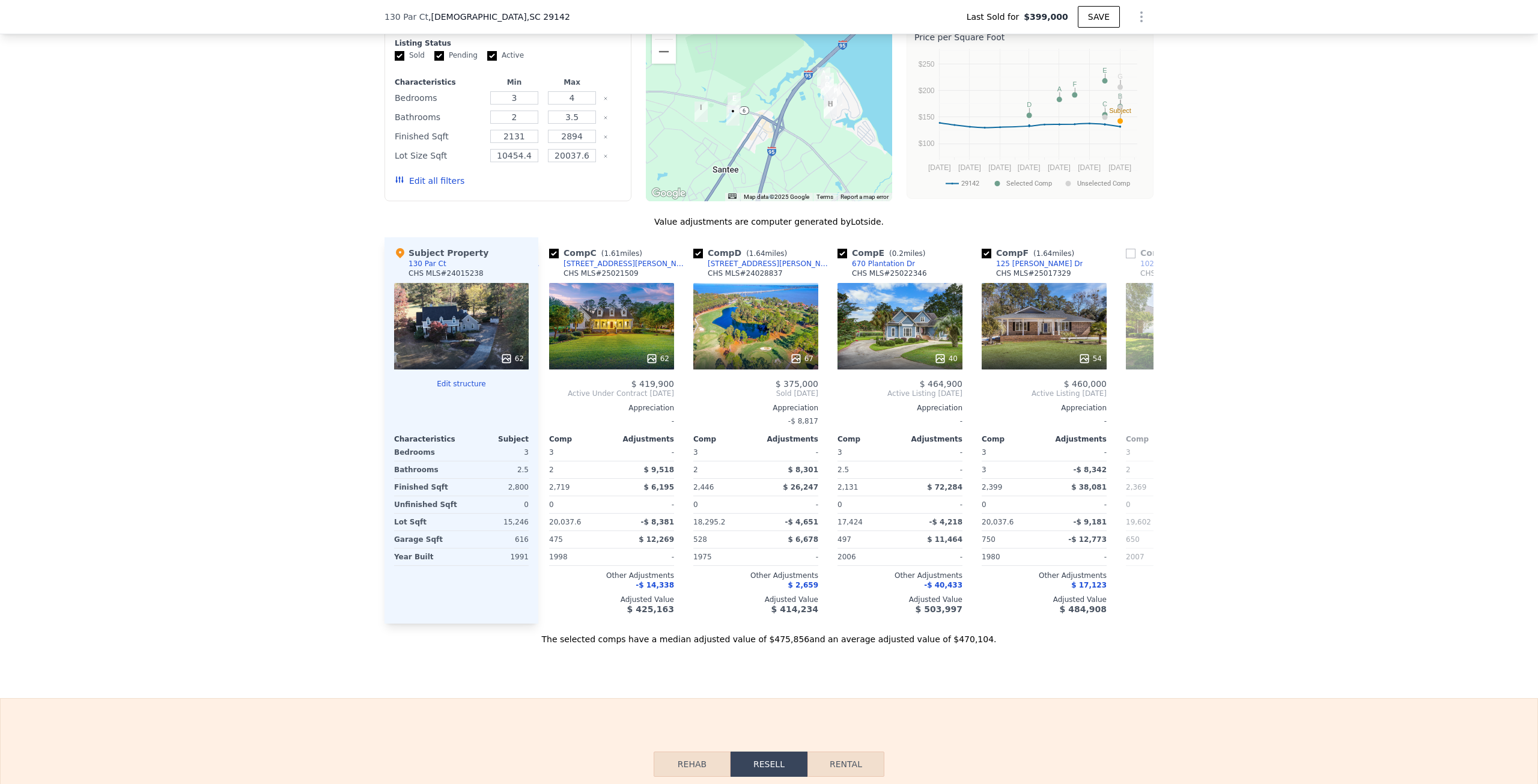
scroll to position [0, 288]
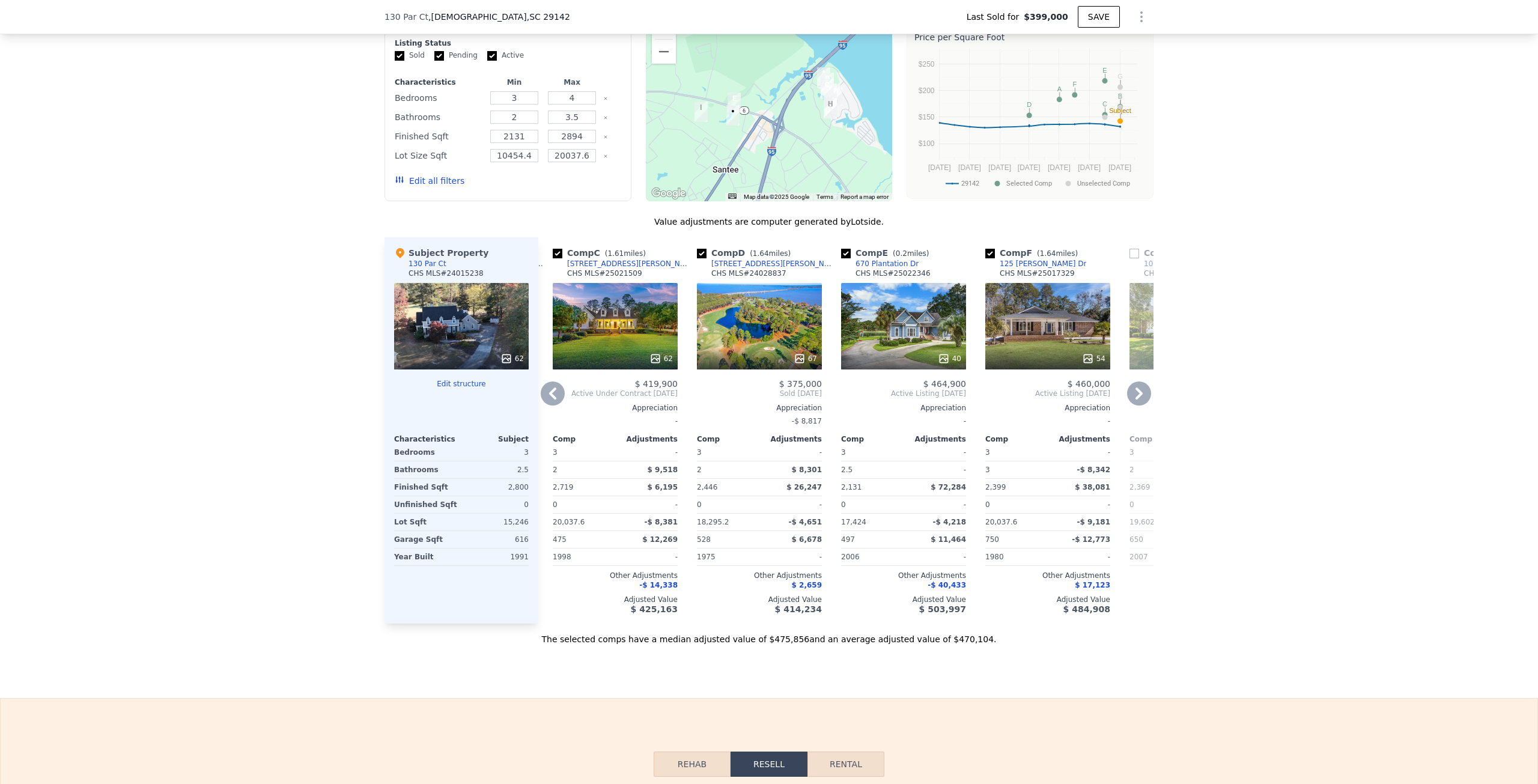
click at [549, 399] on icon at bounding box center [552, 393] width 8 height 12
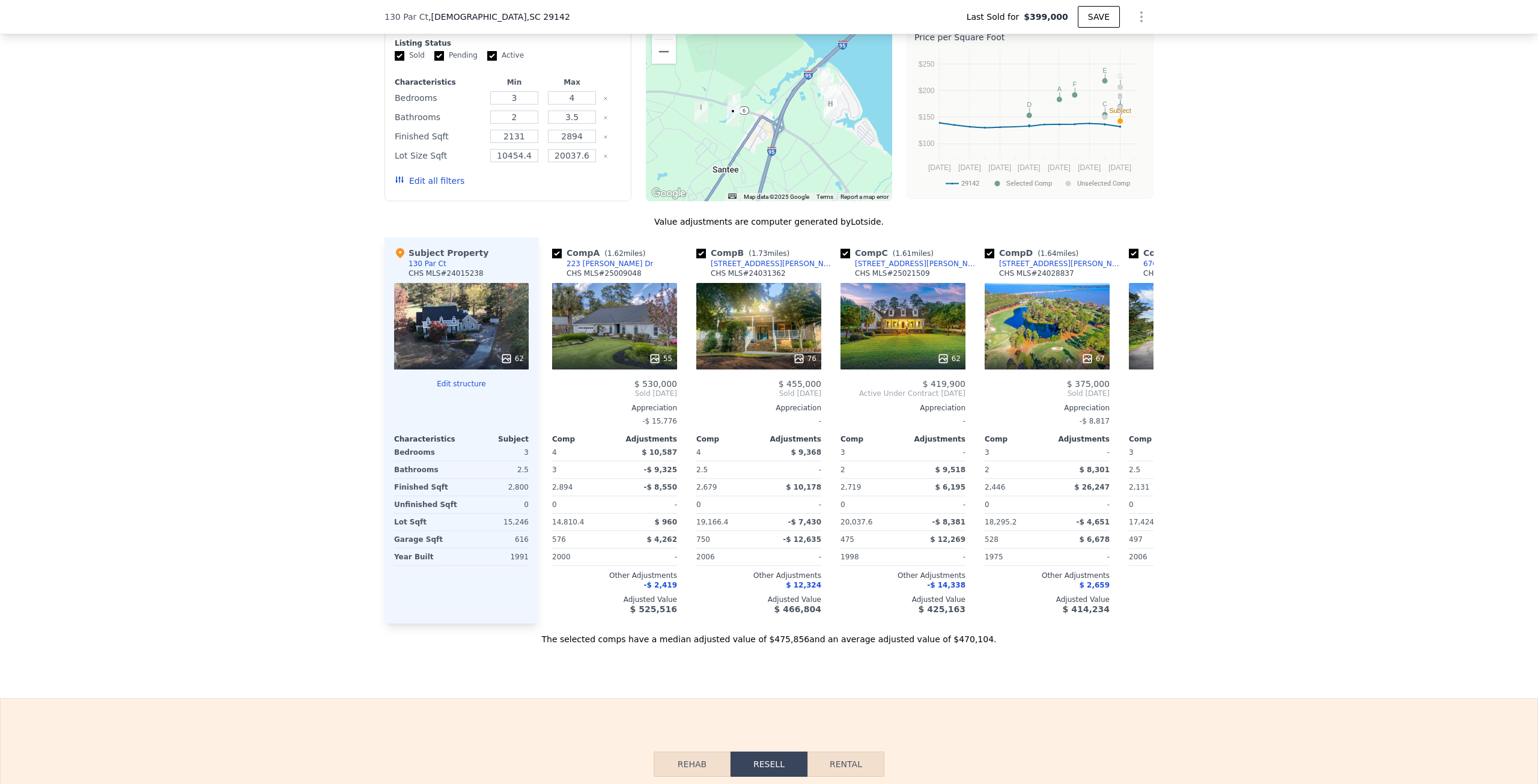
scroll to position [0, 0]
click at [548, 399] on div "Comp A ( 1.62 miles) [STREET_ADDRESS][PERSON_NAME] MLS # 25009048 55 $ 530,000 …" at bounding box center [615, 430] width 134 height 387
click at [894, 340] on div "62" at bounding box center [903, 326] width 125 height 87
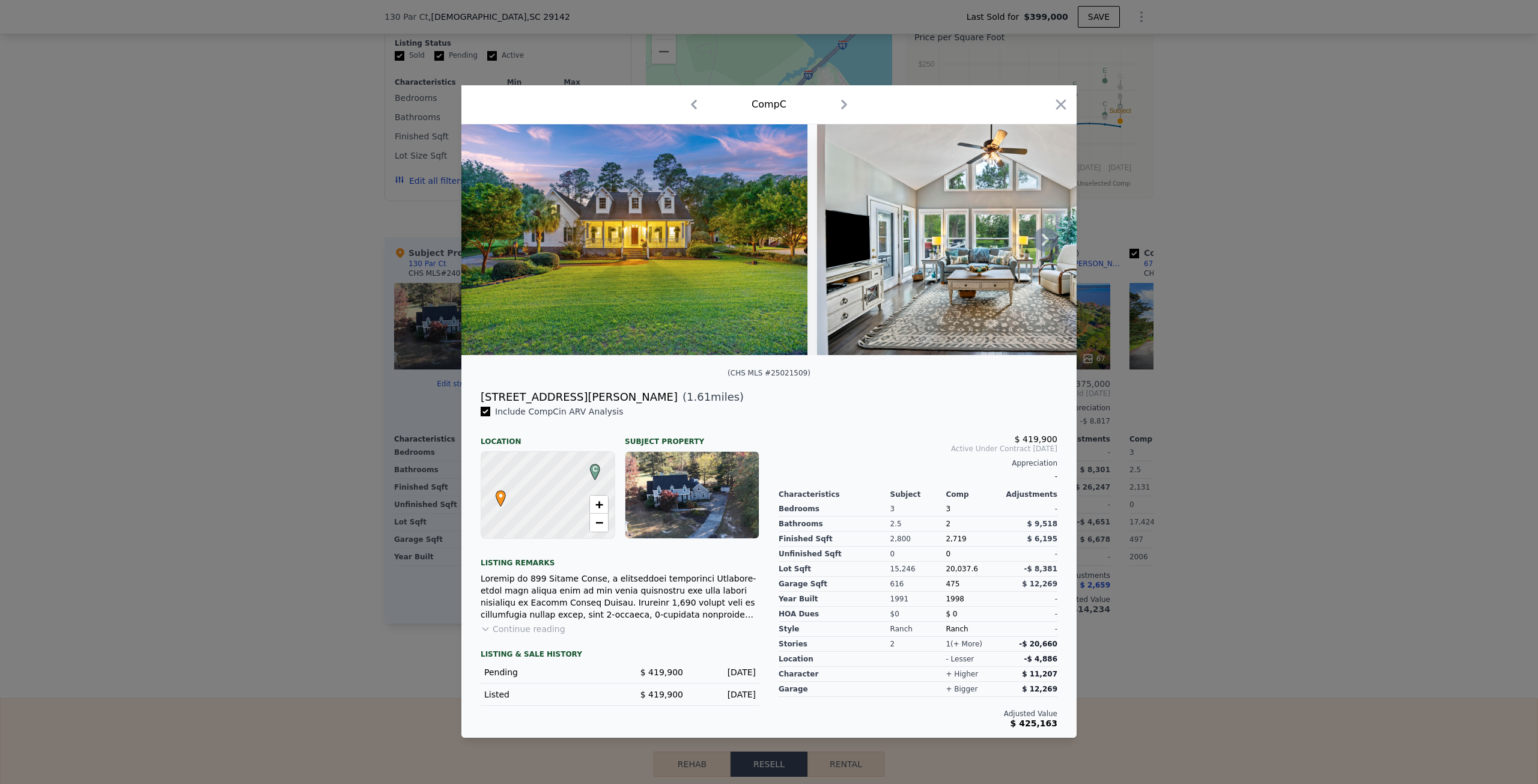
click at [1056, 235] on icon at bounding box center [1045, 239] width 24 height 24
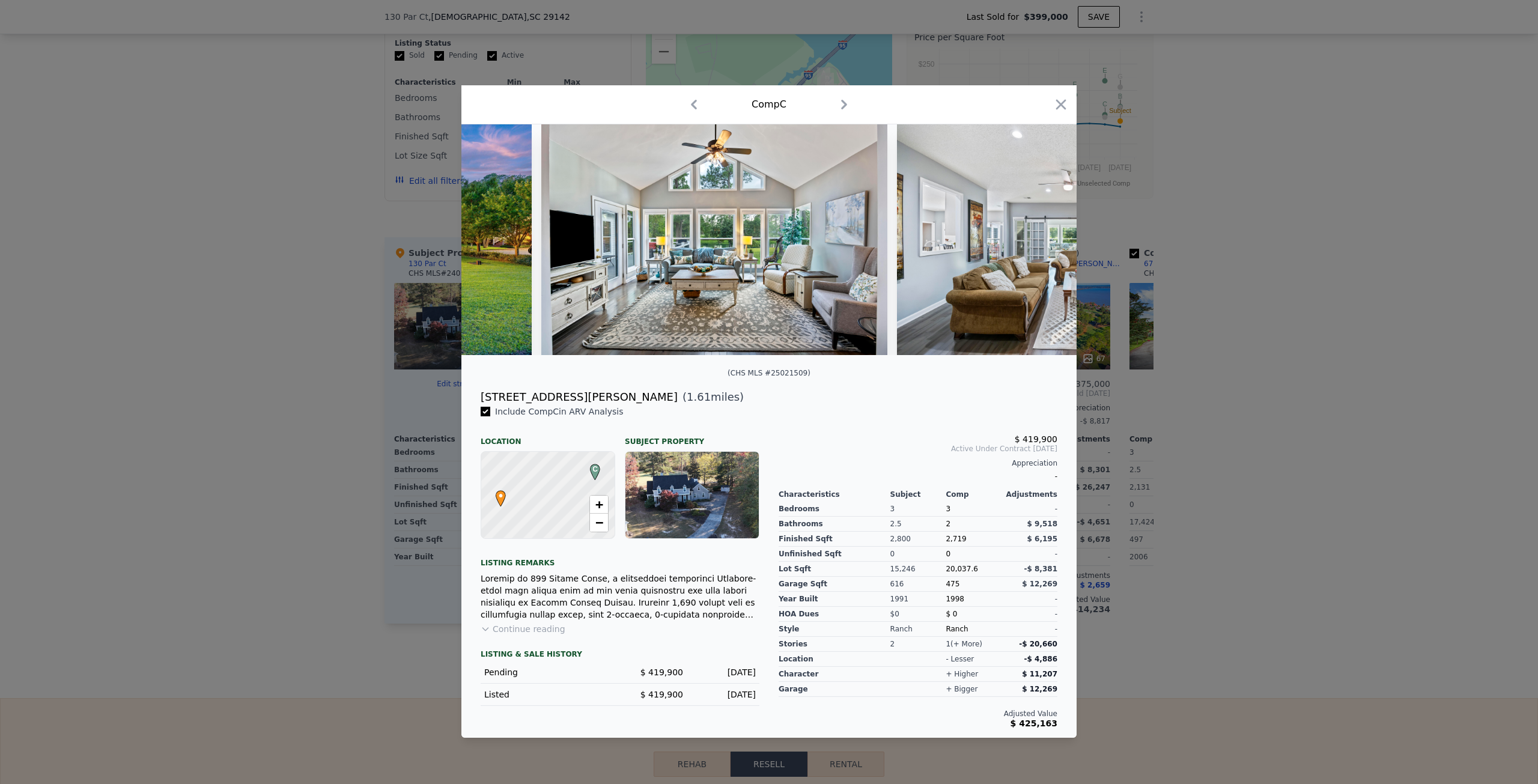
scroll to position [0, 288]
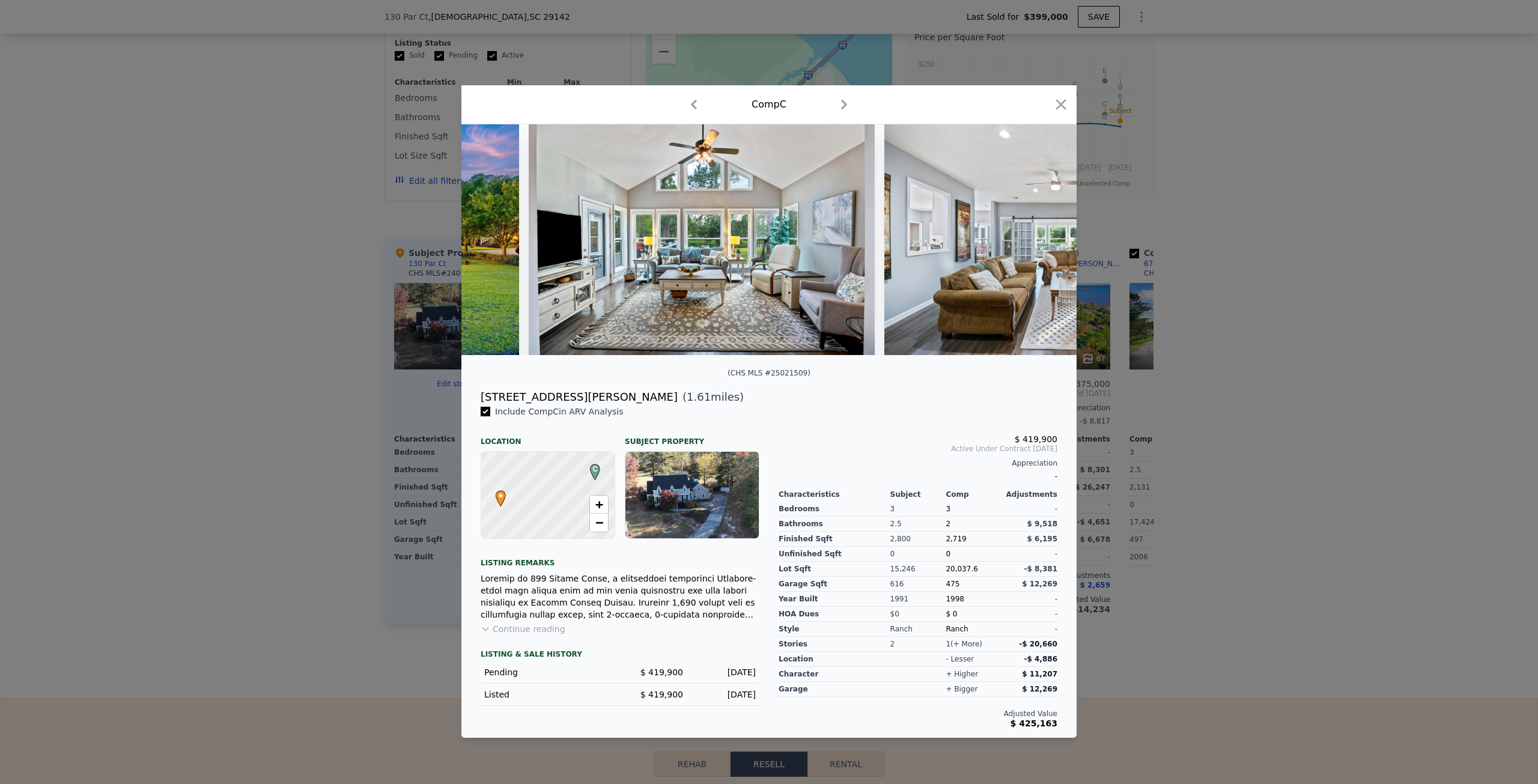
click at [1040, 236] on img at bounding box center [1057, 239] width 346 height 230
click at [1074, 106] on div "Comp C" at bounding box center [769, 104] width 615 height 39
click at [1061, 98] on icon "button" at bounding box center [1061, 104] width 17 height 17
